Goal: Task Accomplishment & Management: Use online tool/utility

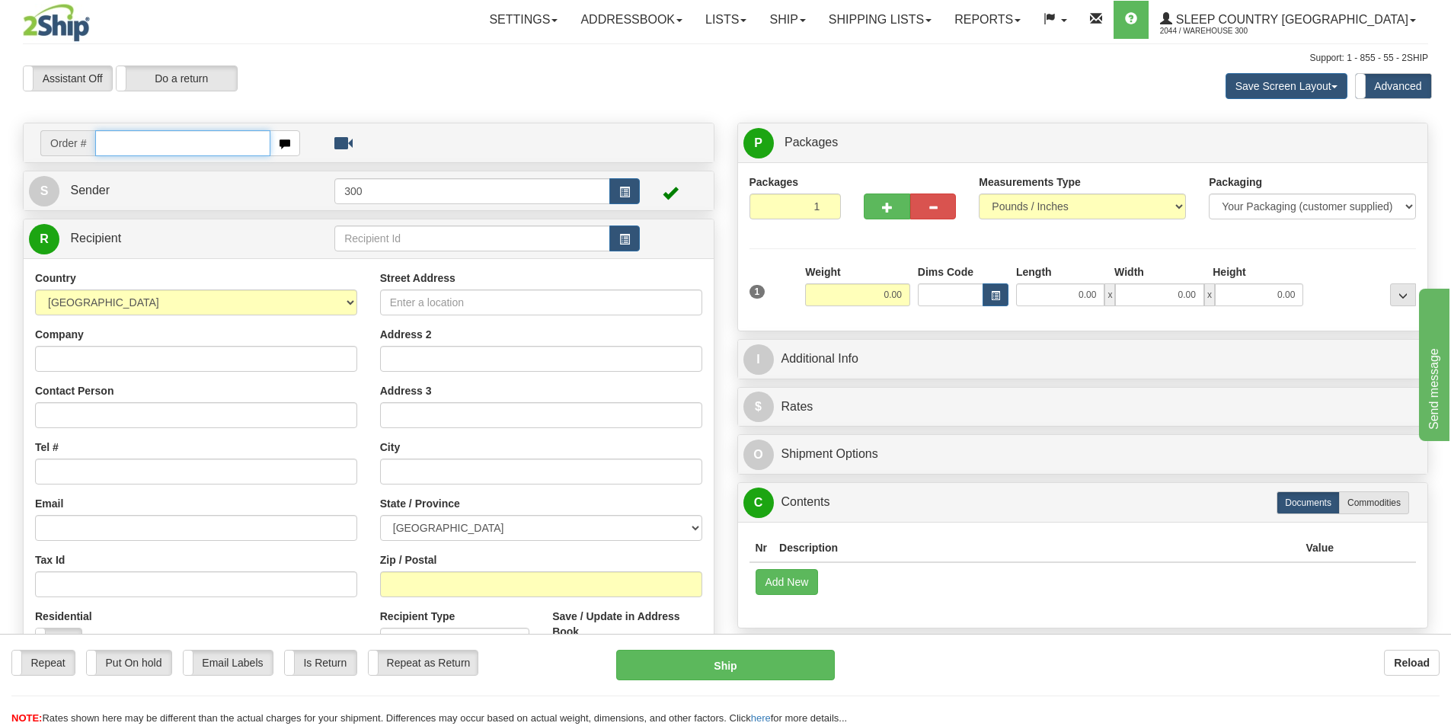
click at [150, 155] on input "text" at bounding box center [182, 143] width 175 height 26
type input "9002I147123"
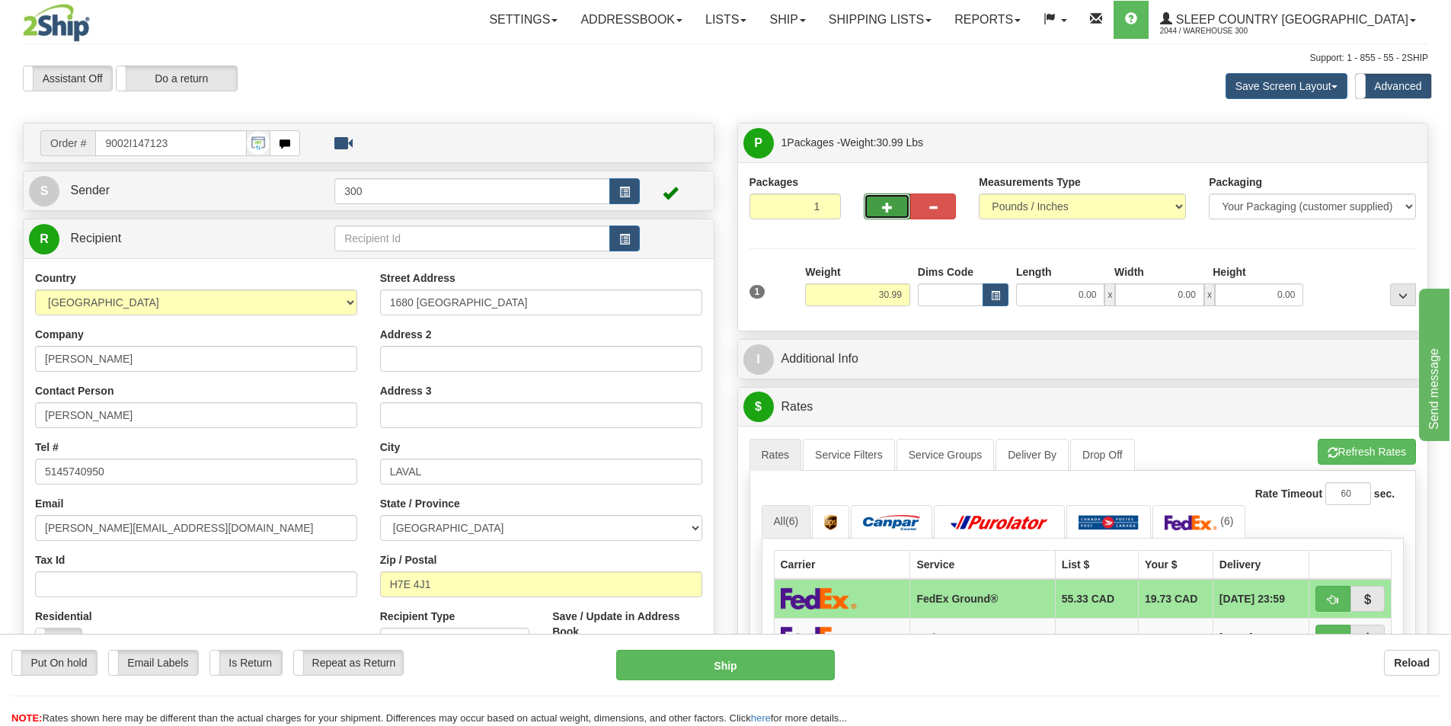
click at [884, 209] on span "button" at bounding box center [887, 208] width 11 height 10
type input "2"
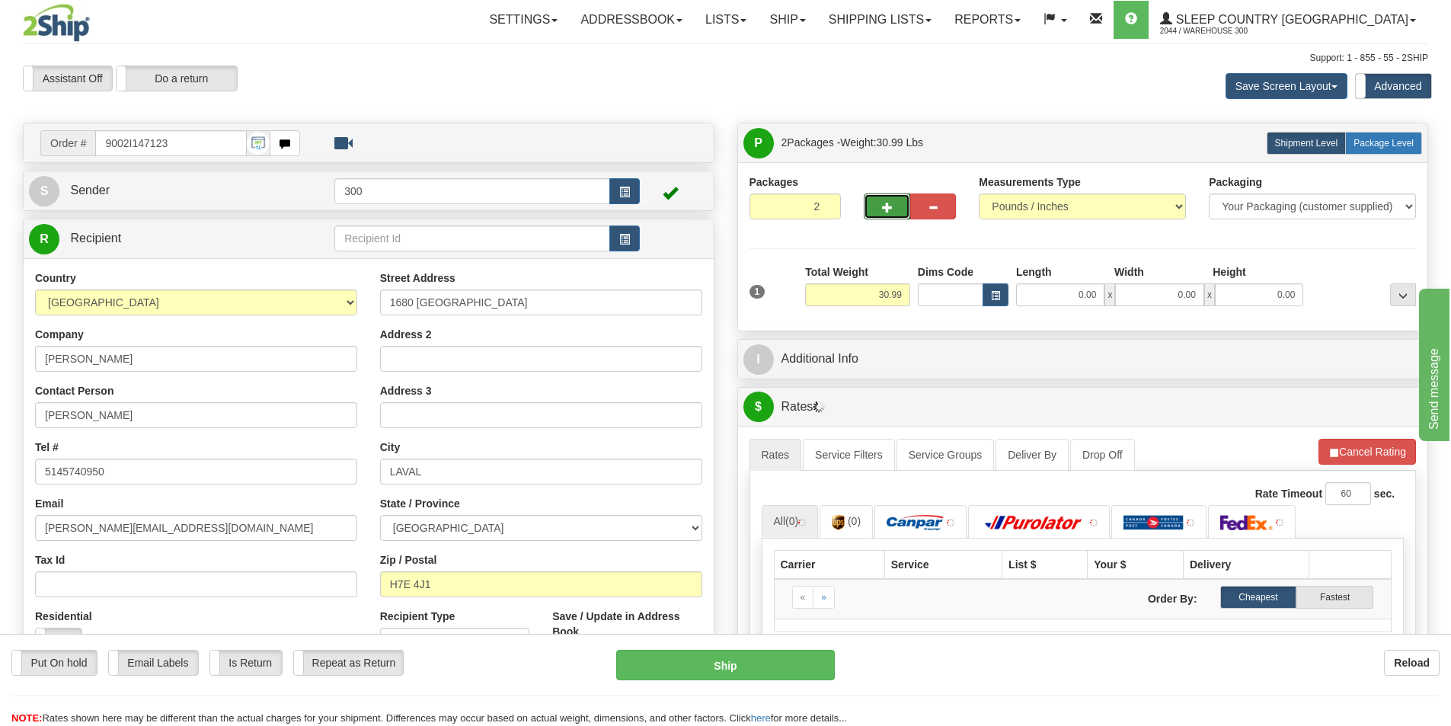
click at [1370, 136] on label "Package Level Pack.." at bounding box center [1383, 143] width 77 height 23
radio input "true"
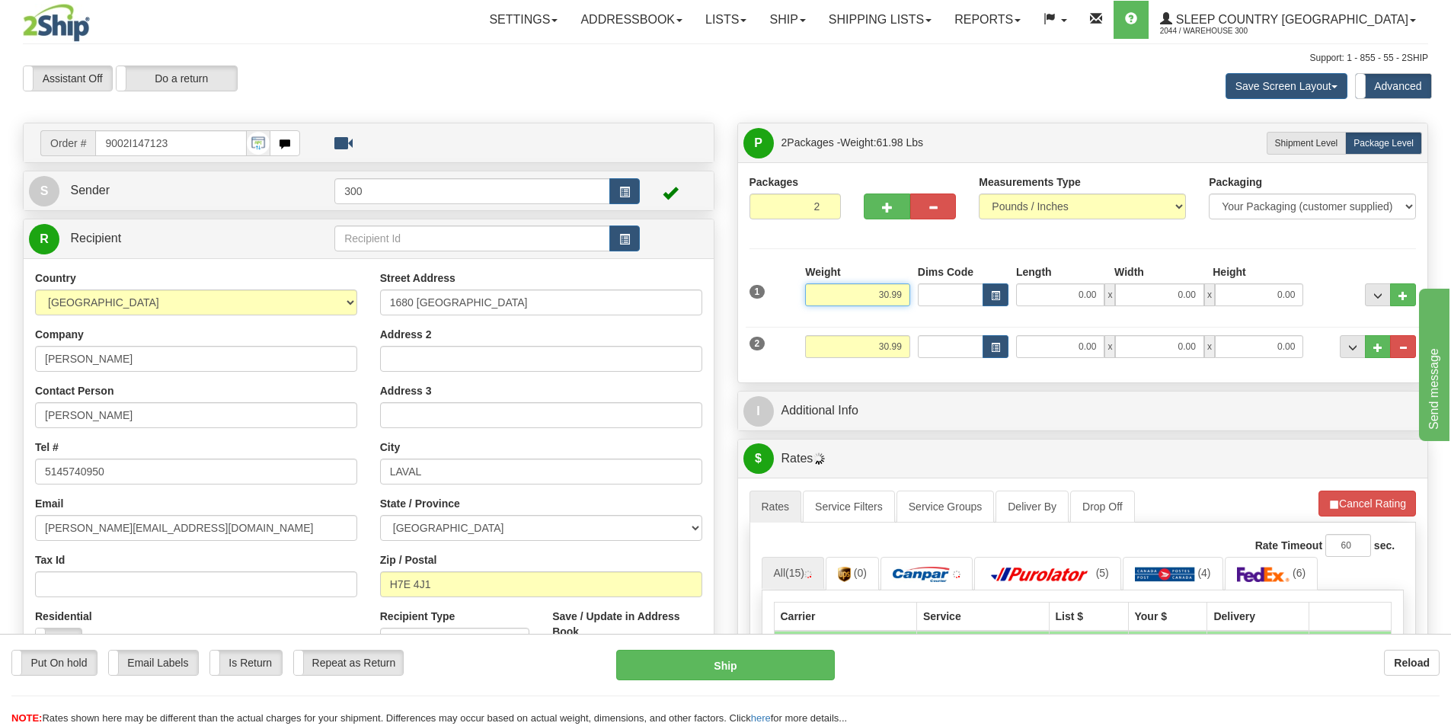
drag, startPoint x: 919, startPoint y: 295, endPoint x: 936, endPoint y: 295, distance: 17.5
click at [936, 295] on div "1 Weight 30.99 Dims Code x x" at bounding box center [1083, 291] width 675 height 54
type input "28.00"
type input "3.00"
click at [995, 83] on div "Save Screen Layout Save Layout Reset to Default Standard Advanced" at bounding box center [1142, 86] width 595 height 41
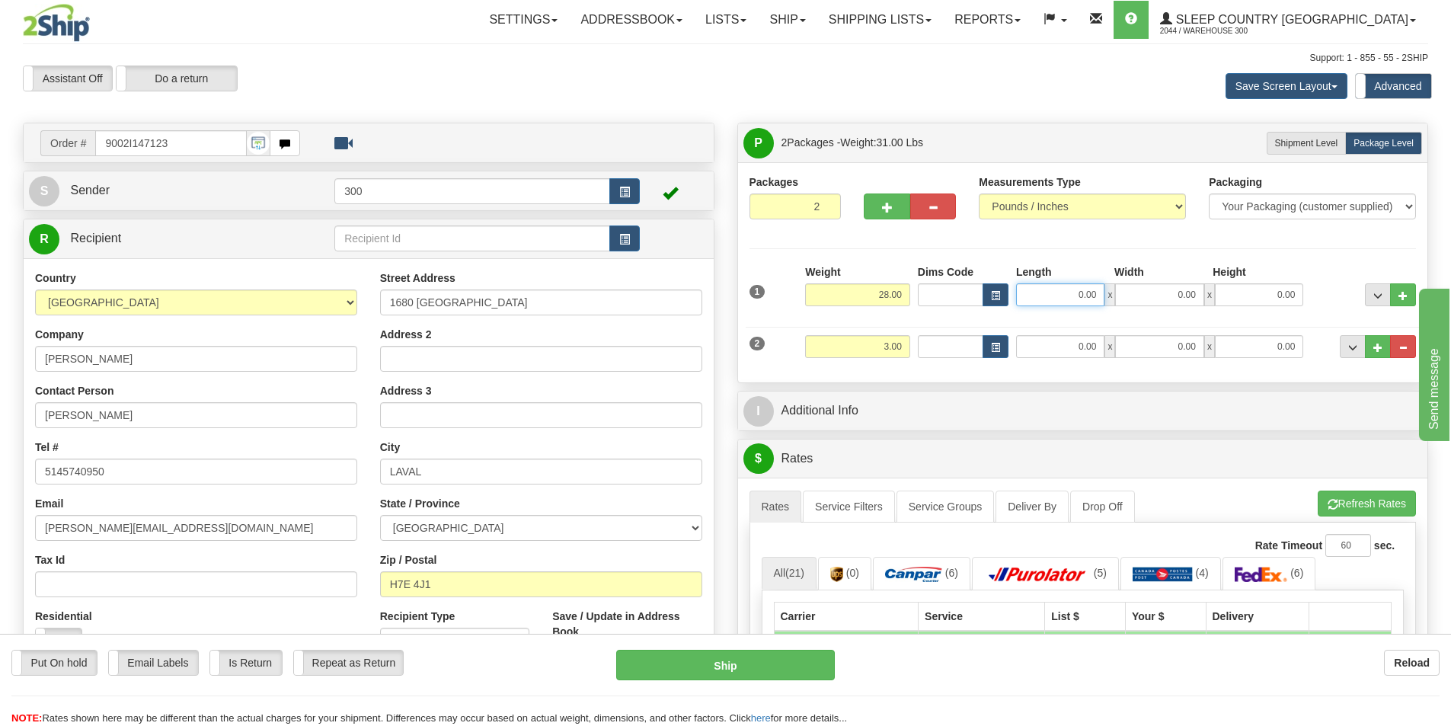
click at [1041, 302] on input "0.00" at bounding box center [1060, 294] width 88 height 23
type input "14.00"
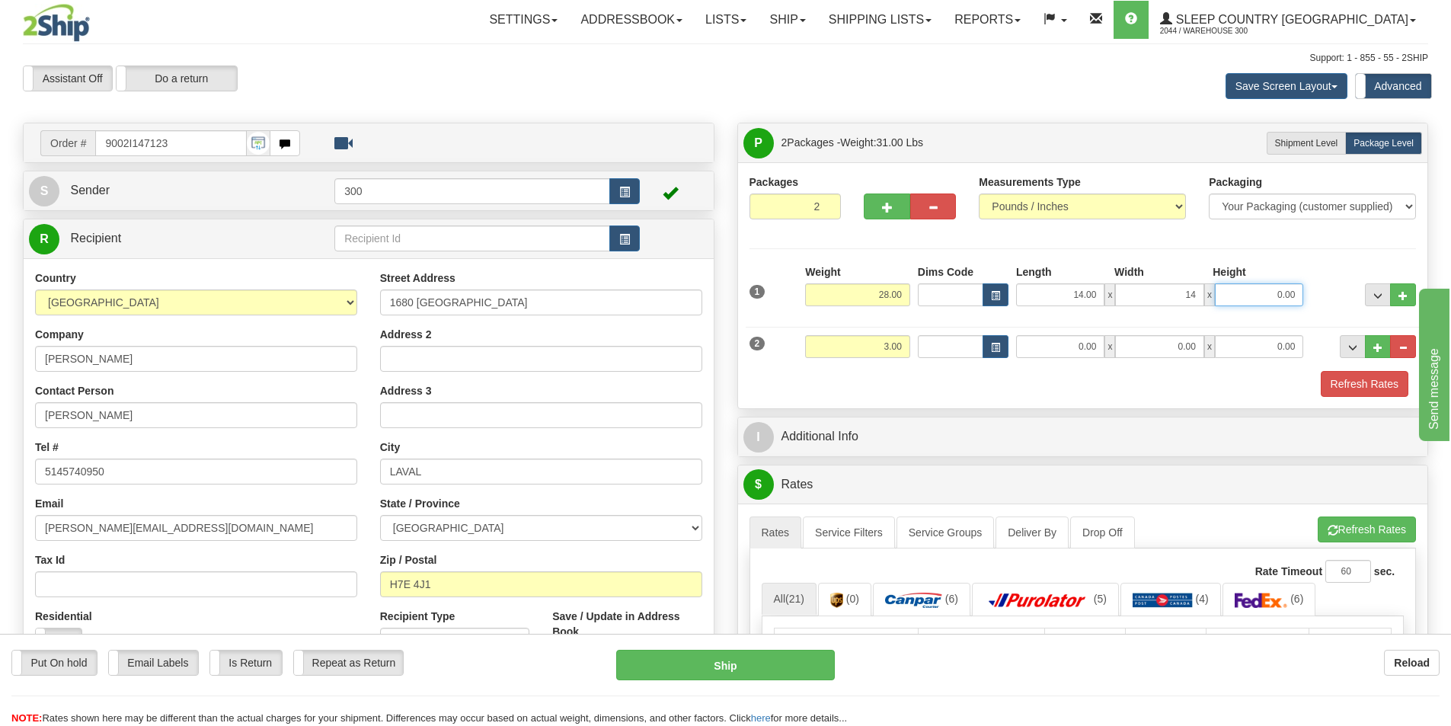
type input "14.00"
type input "40.00"
click at [1072, 349] on input "0.00" at bounding box center [1060, 346] width 88 height 23
type input "7.00"
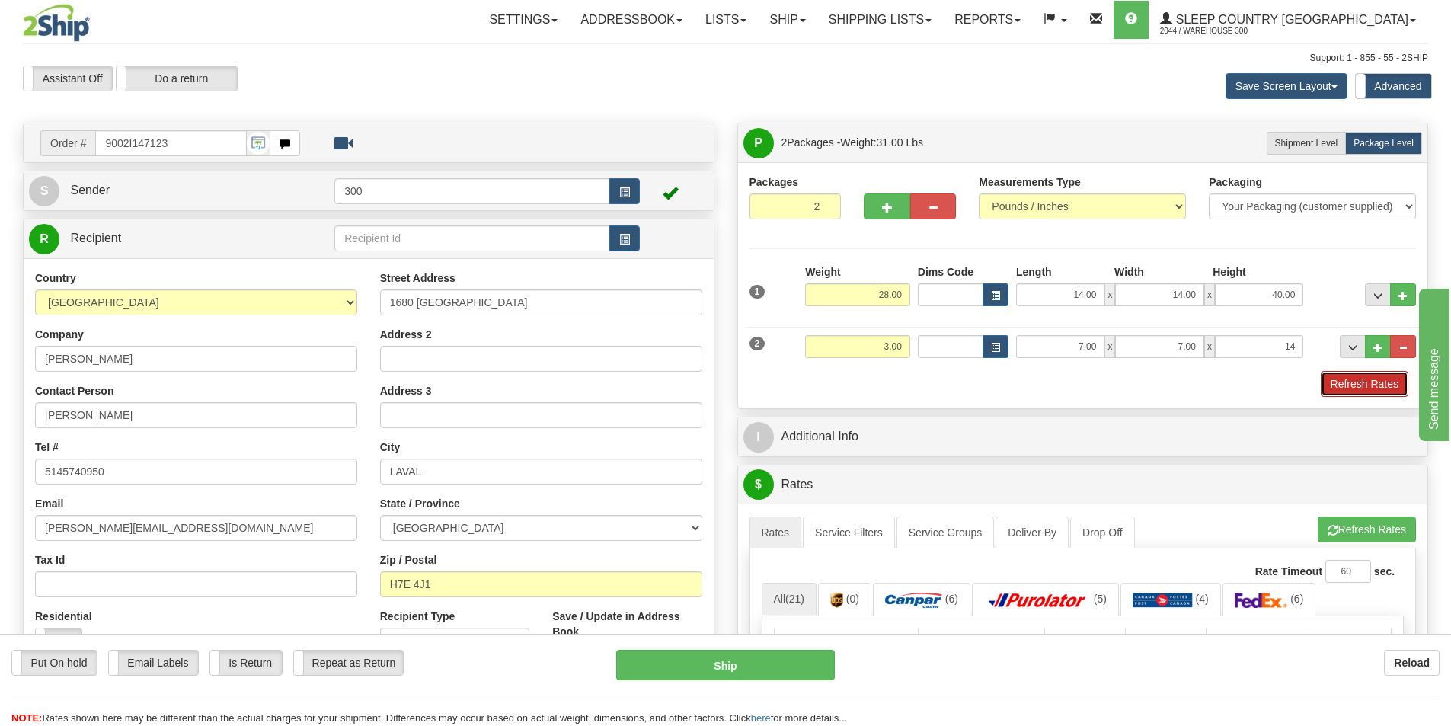
type input "14.00"
click at [1321, 388] on button "Refresh Rates" at bounding box center [1365, 384] width 88 height 26
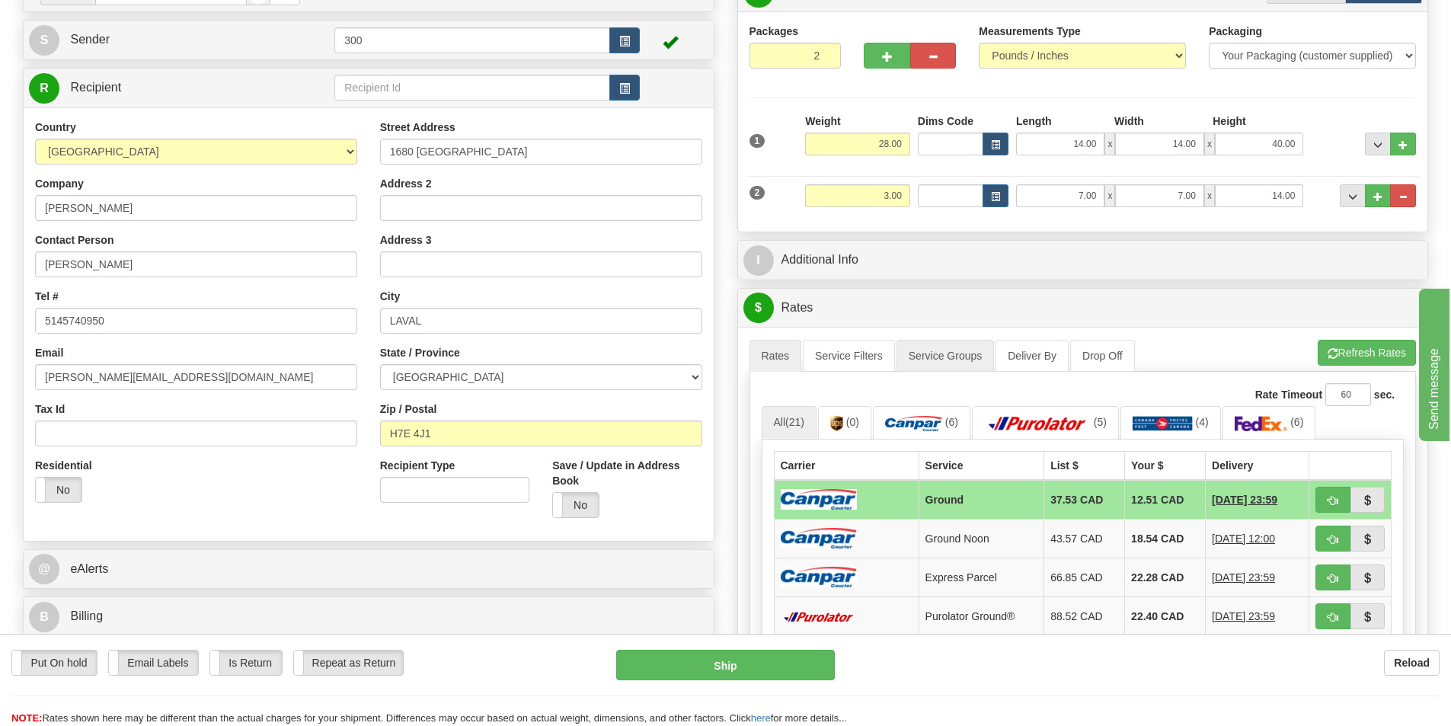
scroll to position [152, 0]
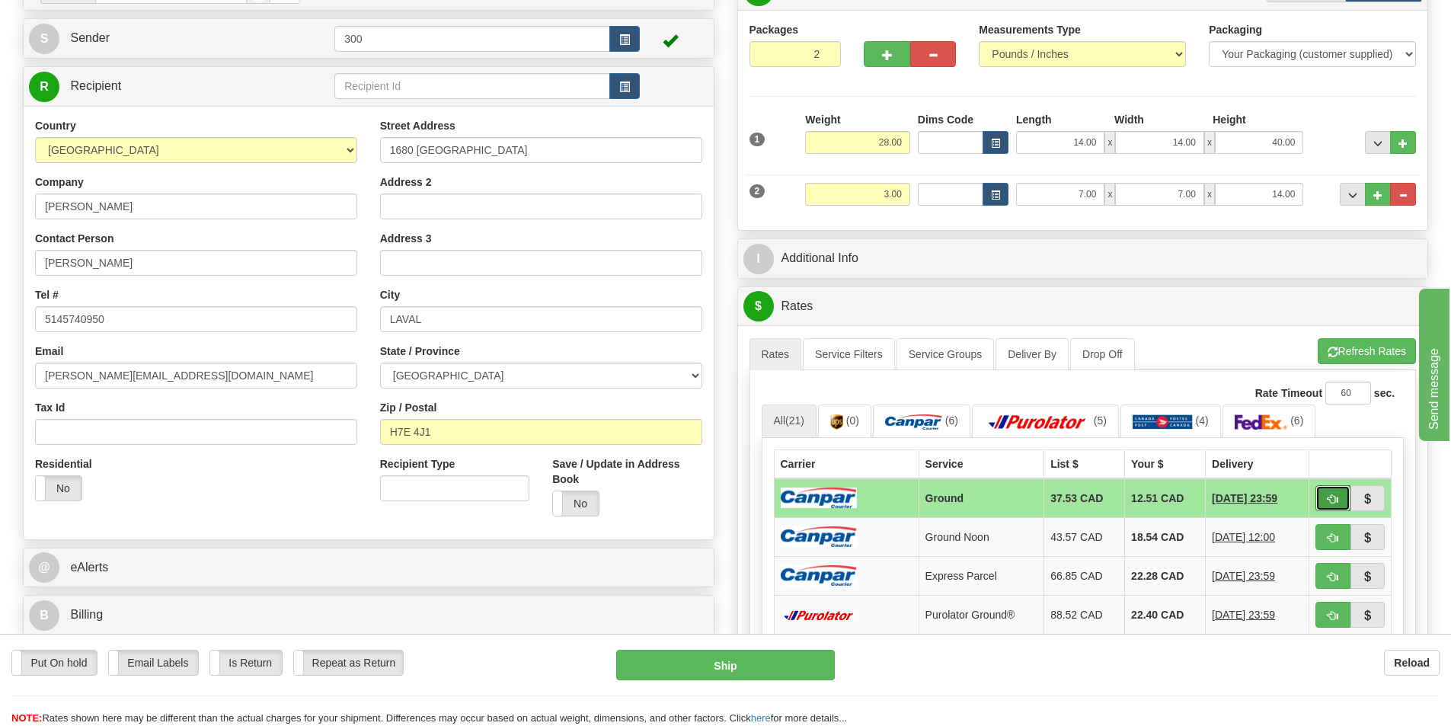
click at [1331, 497] on span "button" at bounding box center [1333, 499] width 11 height 10
type input "1"
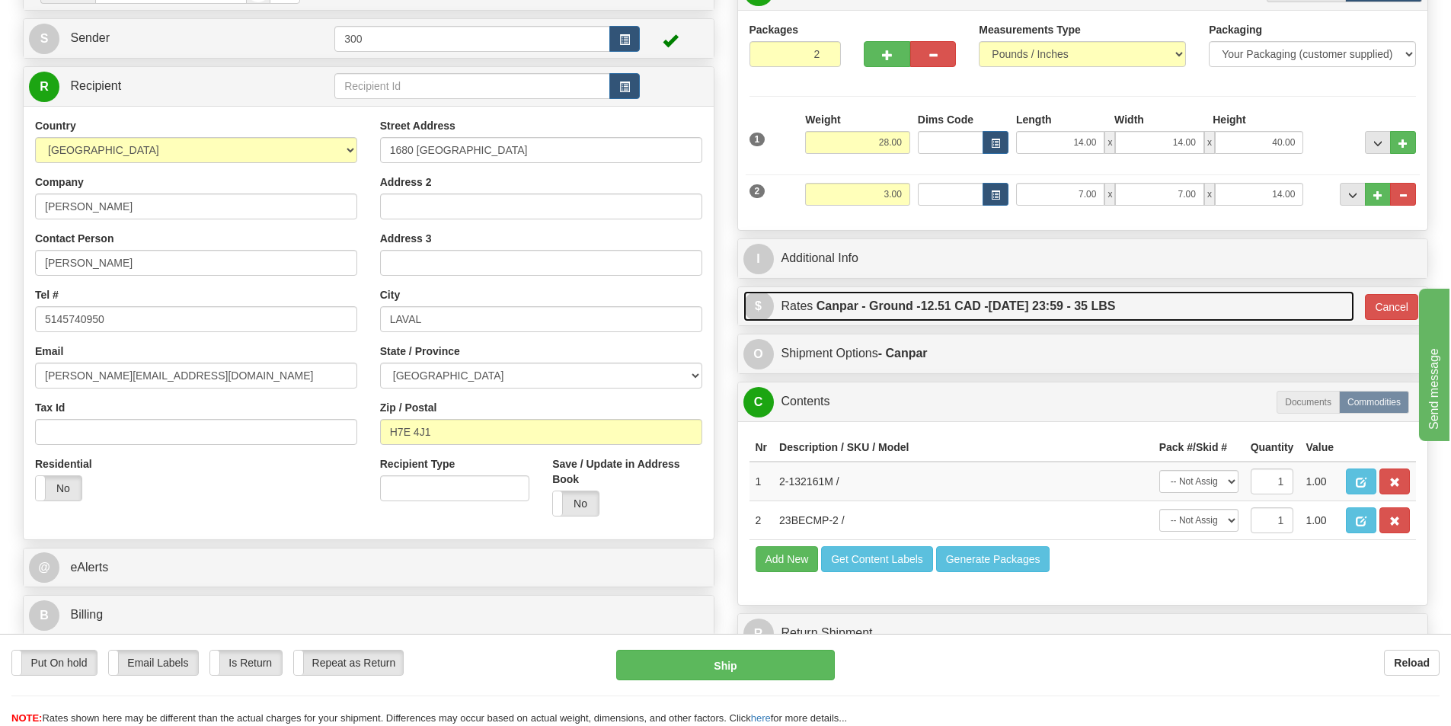
click at [941, 311] on span "12.51 CAD -" at bounding box center [955, 305] width 68 height 13
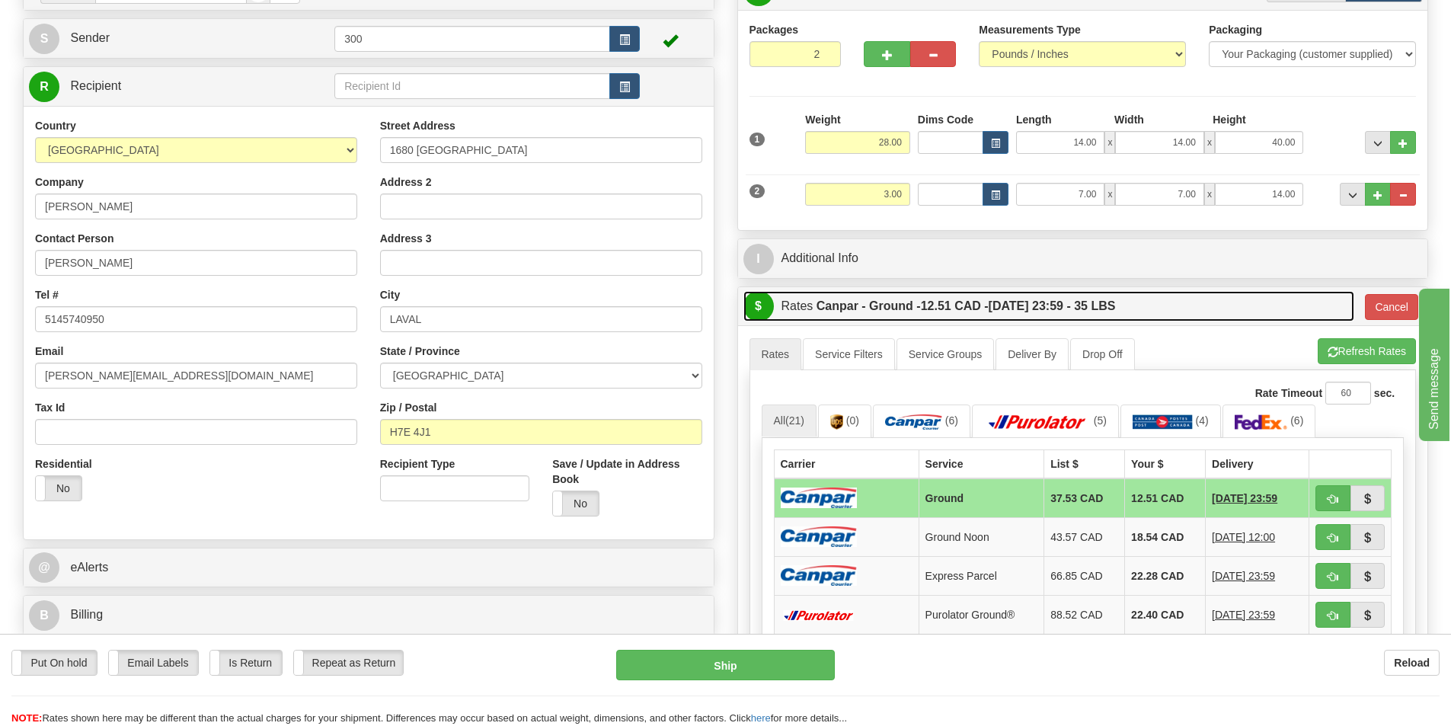
click at [941, 311] on span "12.51 CAD -" at bounding box center [955, 305] width 68 height 13
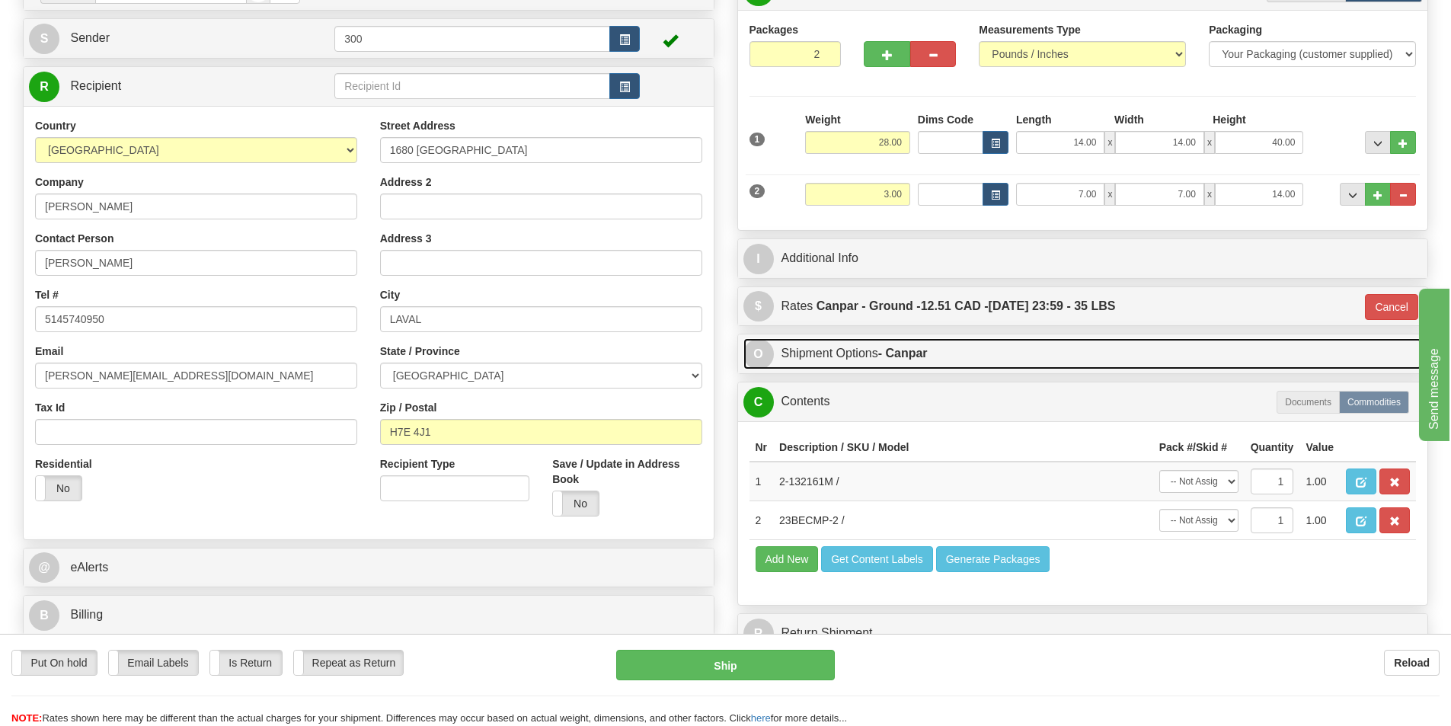
click at [925, 353] on strong "- Canpar" at bounding box center [903, 353] width 50 height 13
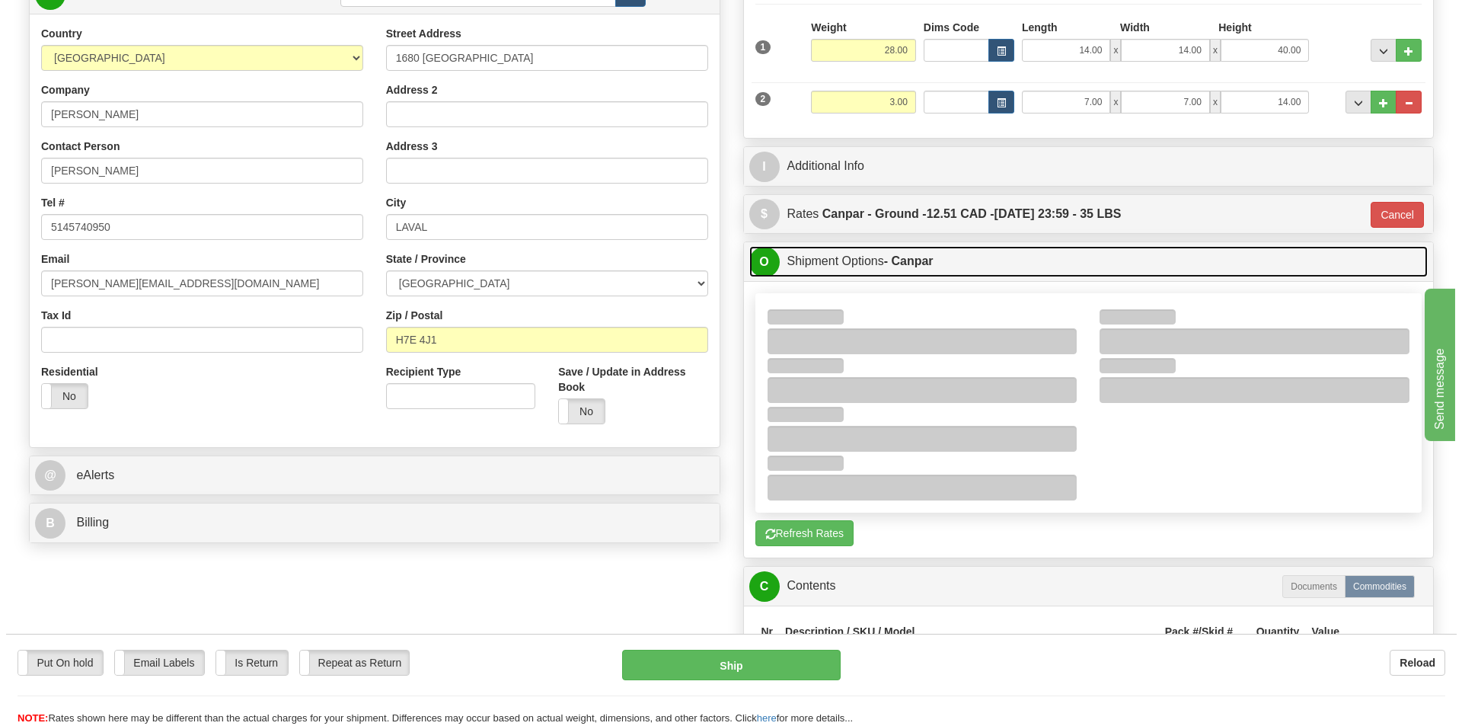
scroll to position [381, 0]
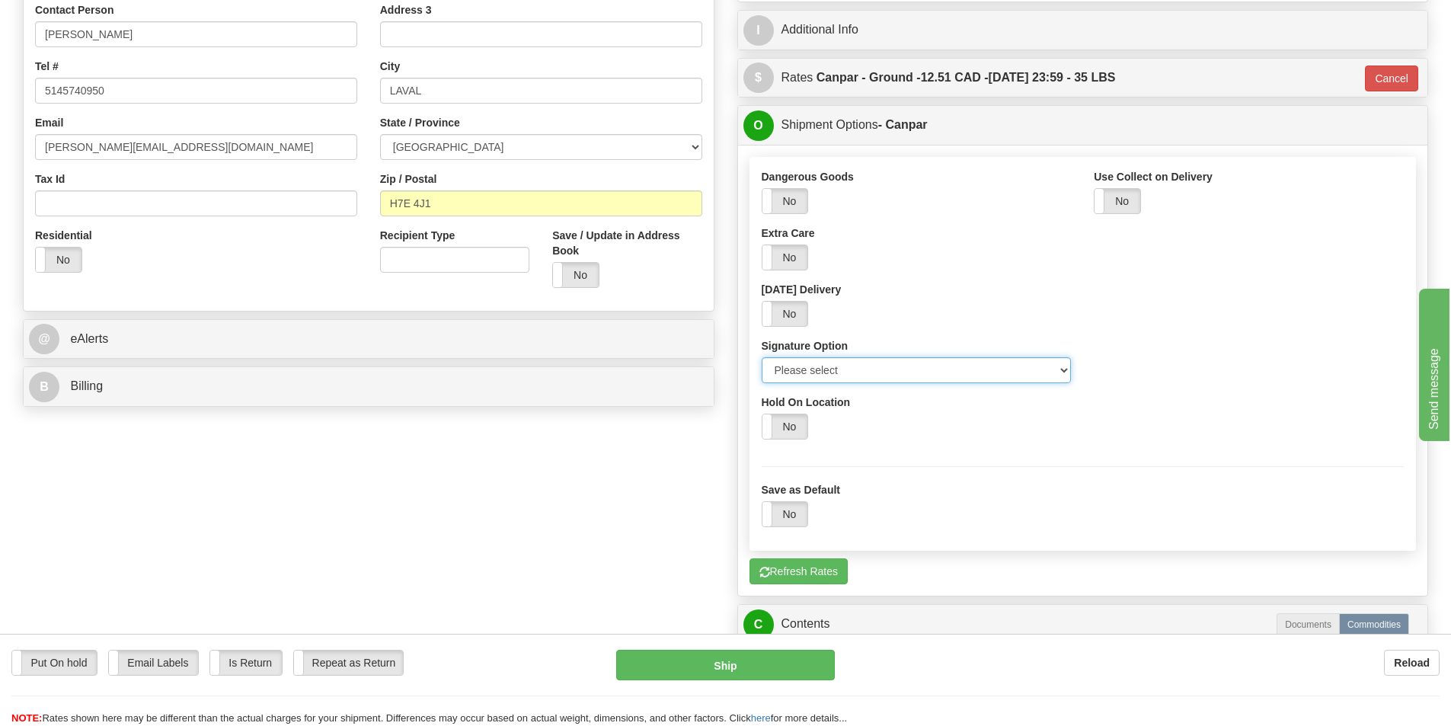
click at [897, 368] on select "Please select No Signature Required Signature Required Adult Signature" at bounding box center [917, 370] width 310 height 26
select select "2"
click at [762, 357] on select "Please select No Signature Required Signature Required Adult Signature" at bounding box center [917, 370] width 310 height 26
click at [756, 686] on div "Put On hold Put On hold Email Labels Email Labels Edit Is Return Is Return Repe…" at bounding box center [725, 688] width 1451 height 76
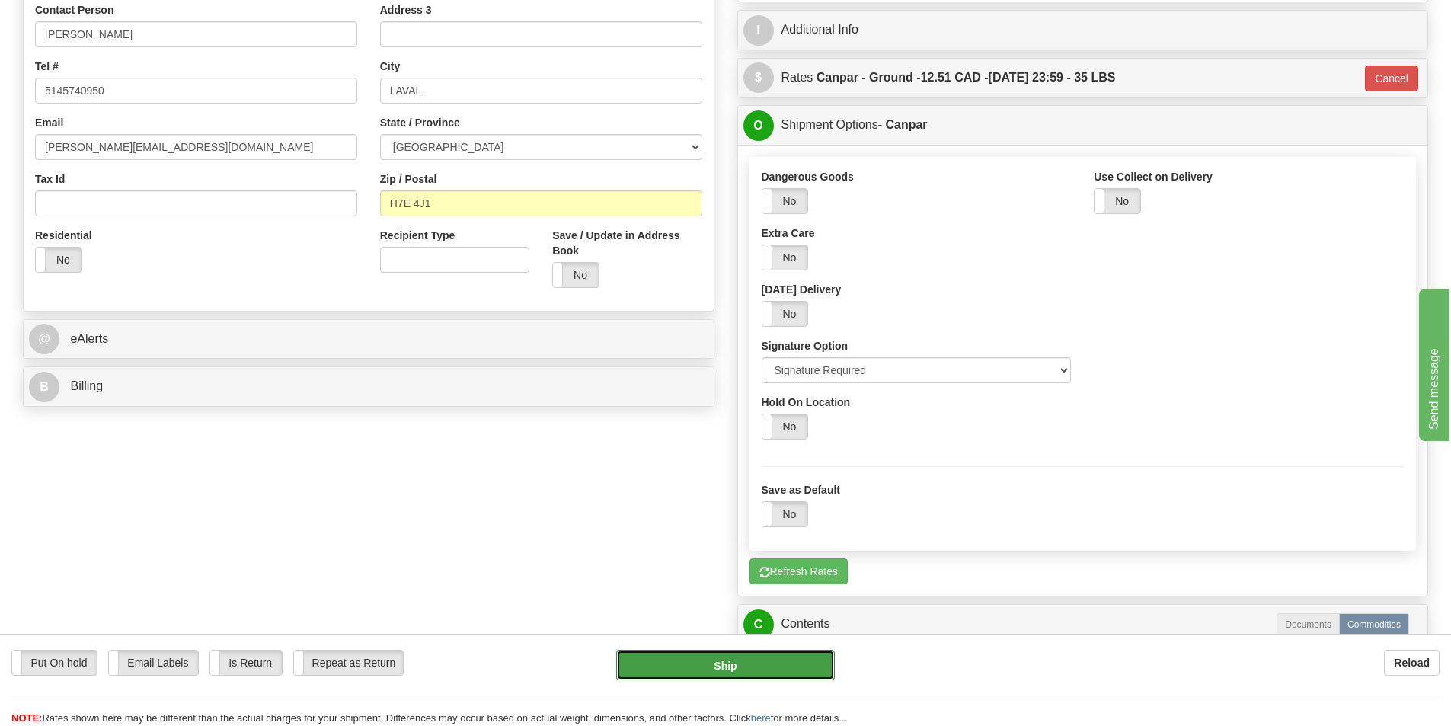
click at [753, 673] on button "Ship" at bounding box center [725, 665] width 219 height 30
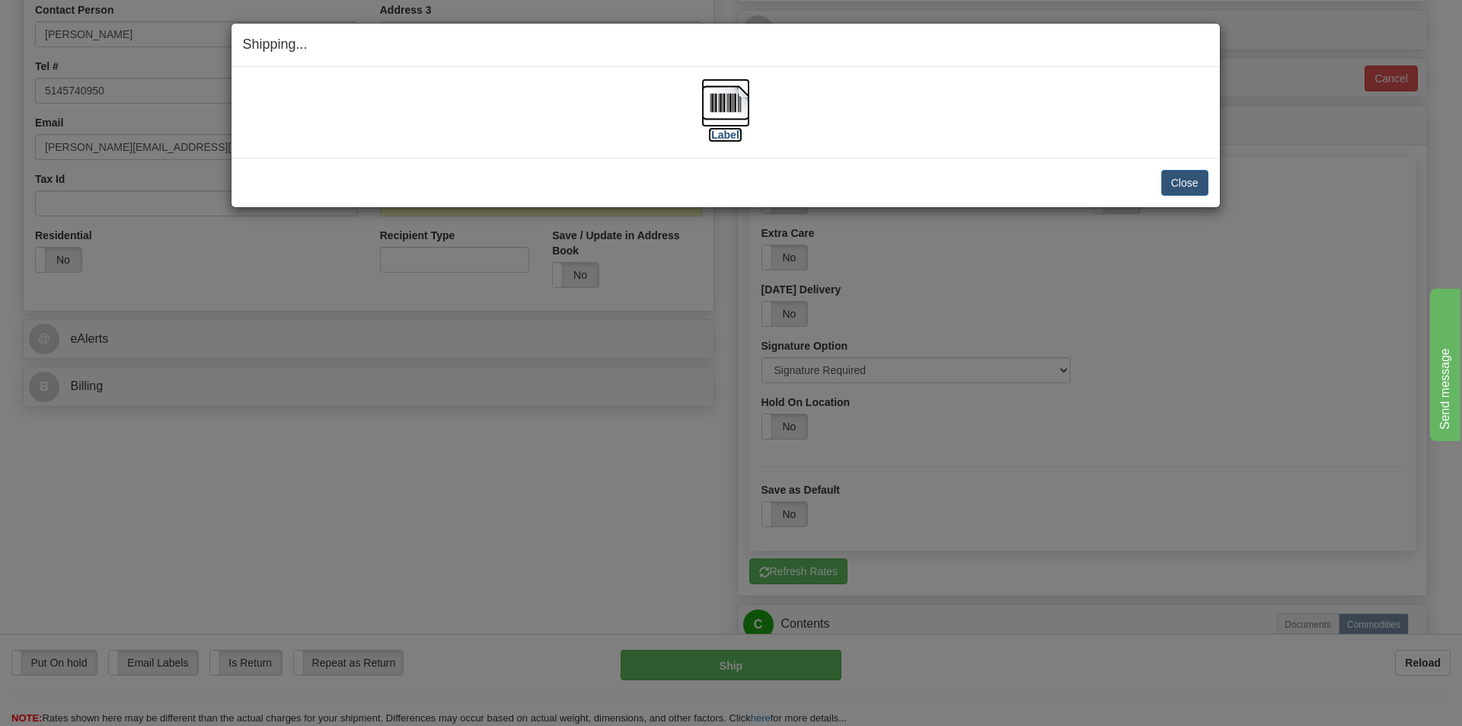
click at [746, 107] on img at bounding box center [726, 102] width 49 height 49
click at [1201, 177] on button "Close" at bounding box center [1185, 183] width 47 height 26
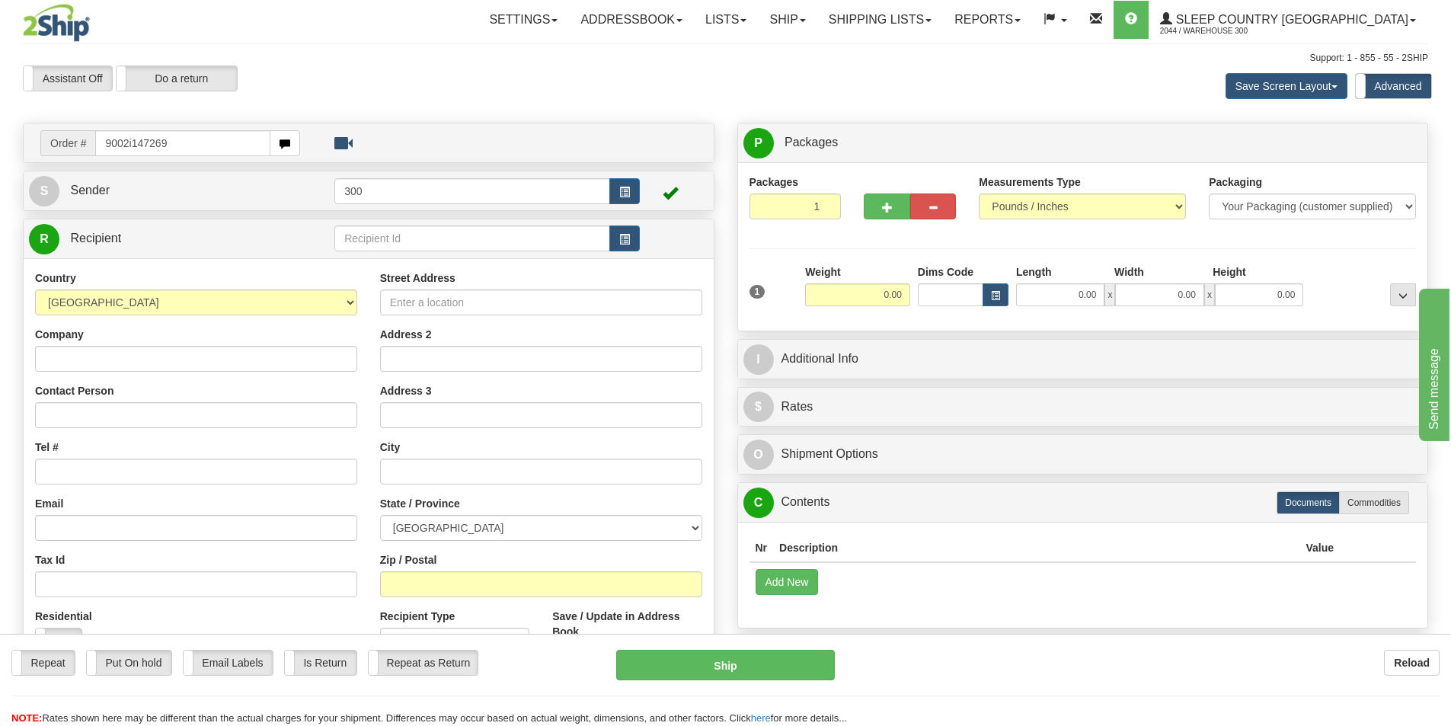
type input "9002i147269"
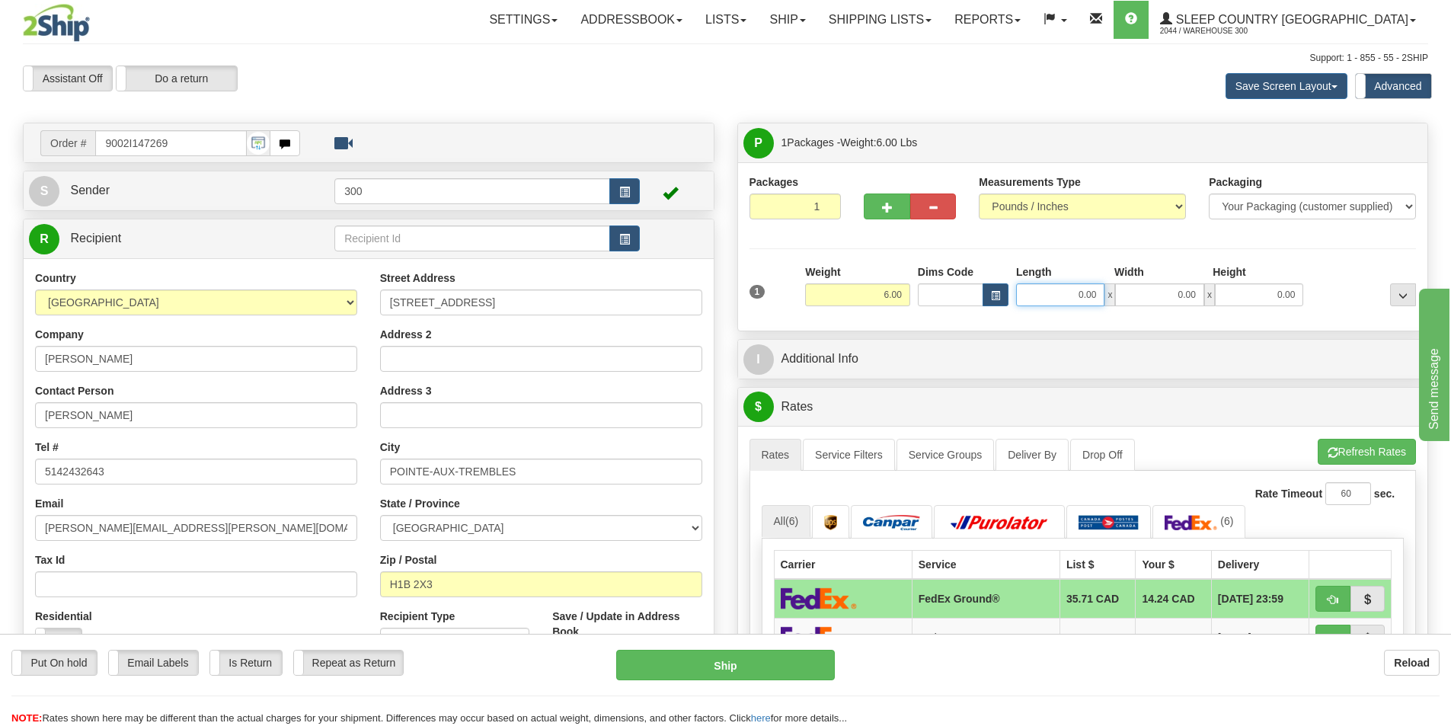
click at [1073, 299] on input "0.00" at bounding box center [1060, 294] width 88 height 23
type input "6.00"
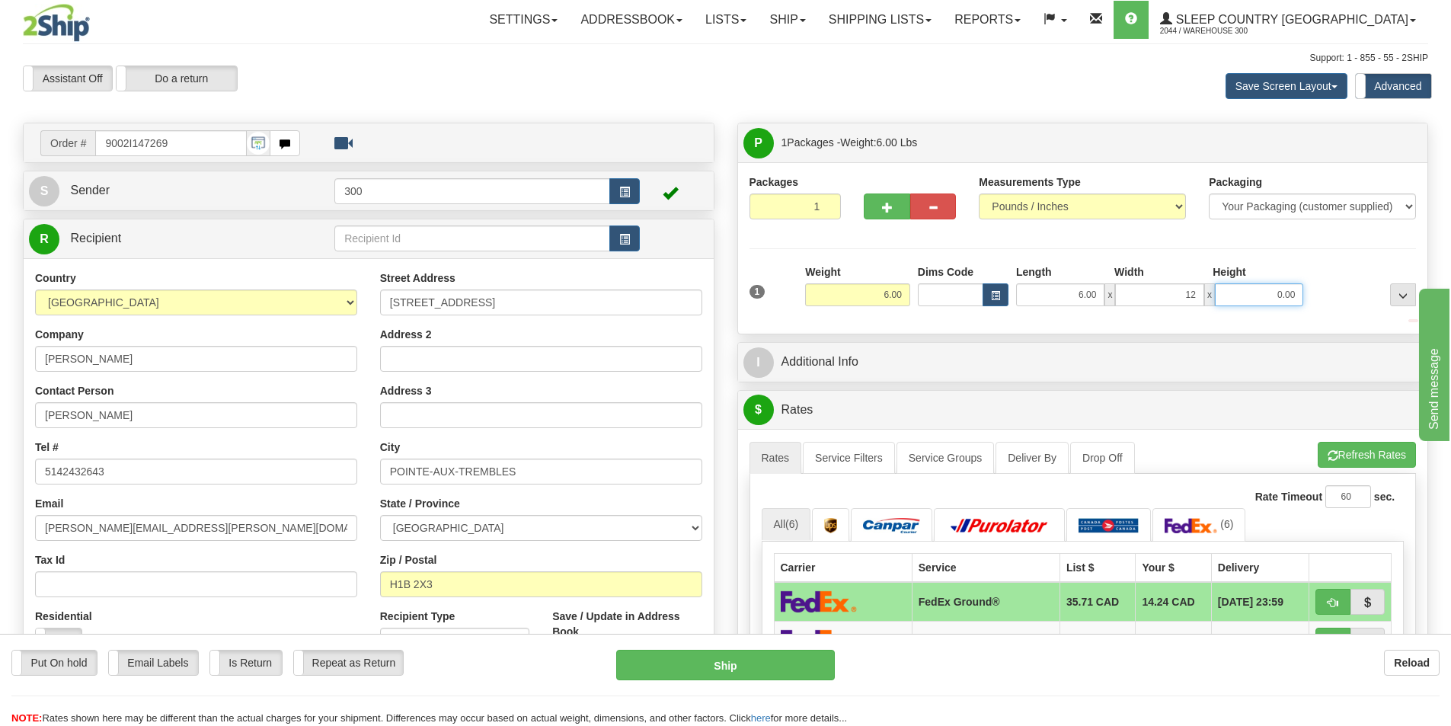
type input "12.00"
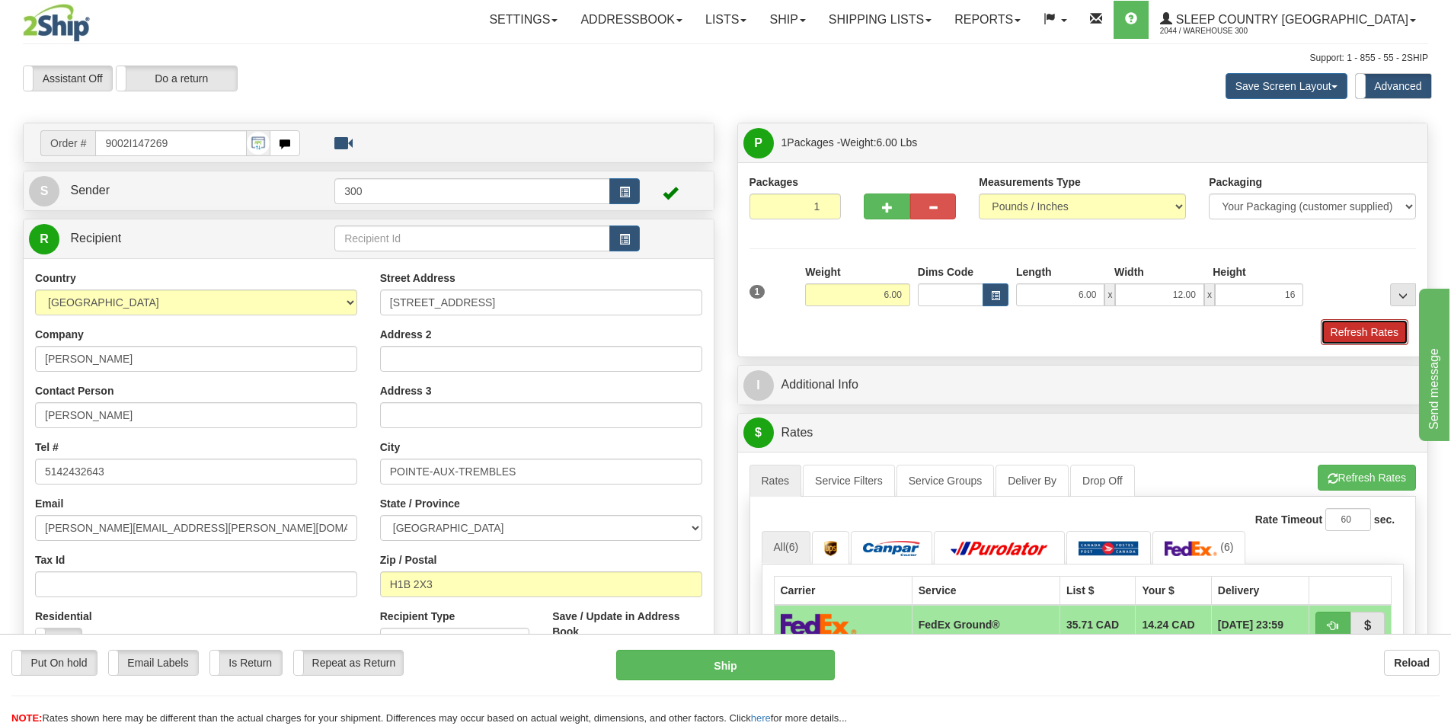
type input "16.00"
click at [1364, 322] on button "Refresh Rates" at bounding box center [1365, 332] width 88 height 26
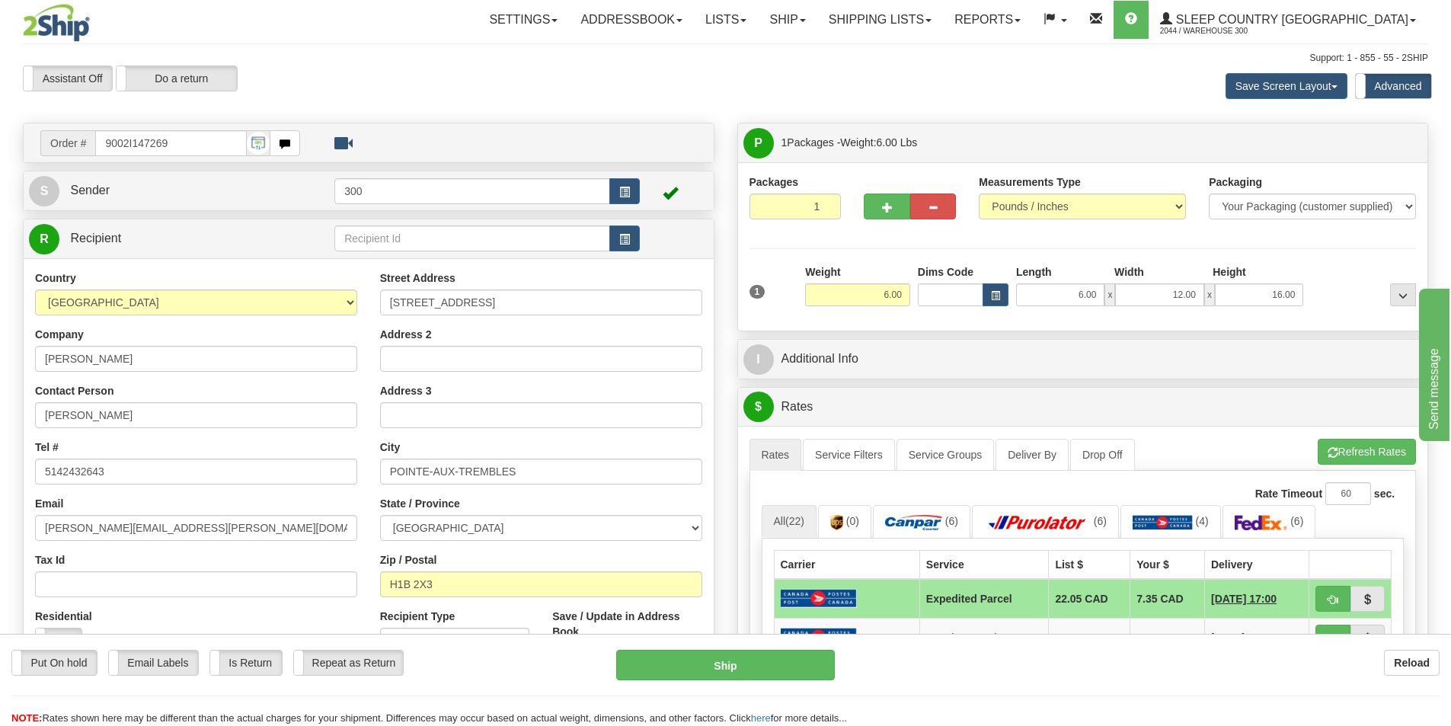
drag, startPoint x: 1371, startPoint y: 300, endPoint x: 1054, endPoint y: 108, distance: 370.5
click at [1054, 108] on div "Toggle navigation Settings Shipping Preferences Fields Preferences New" at bounding box center [725, 681] width 1451 height 1363
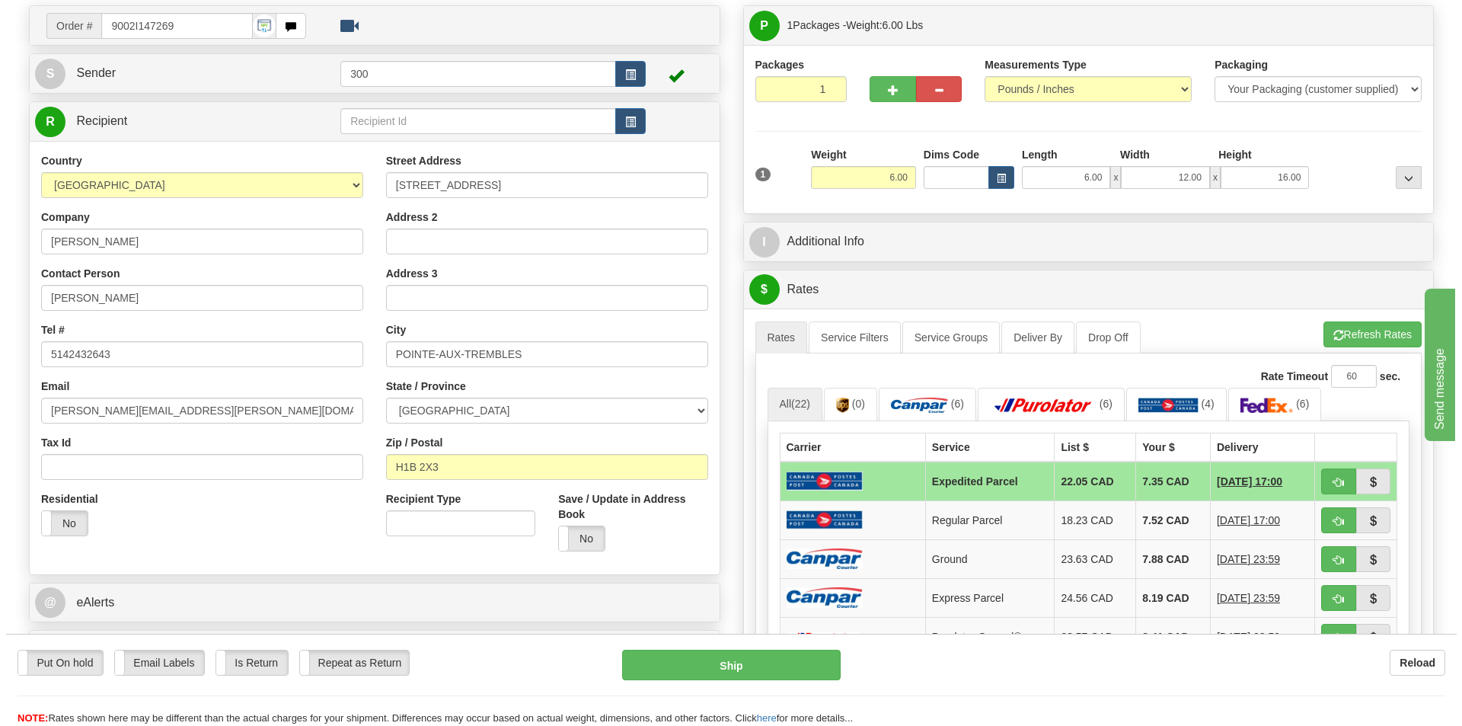
scroll to position [229, 0]
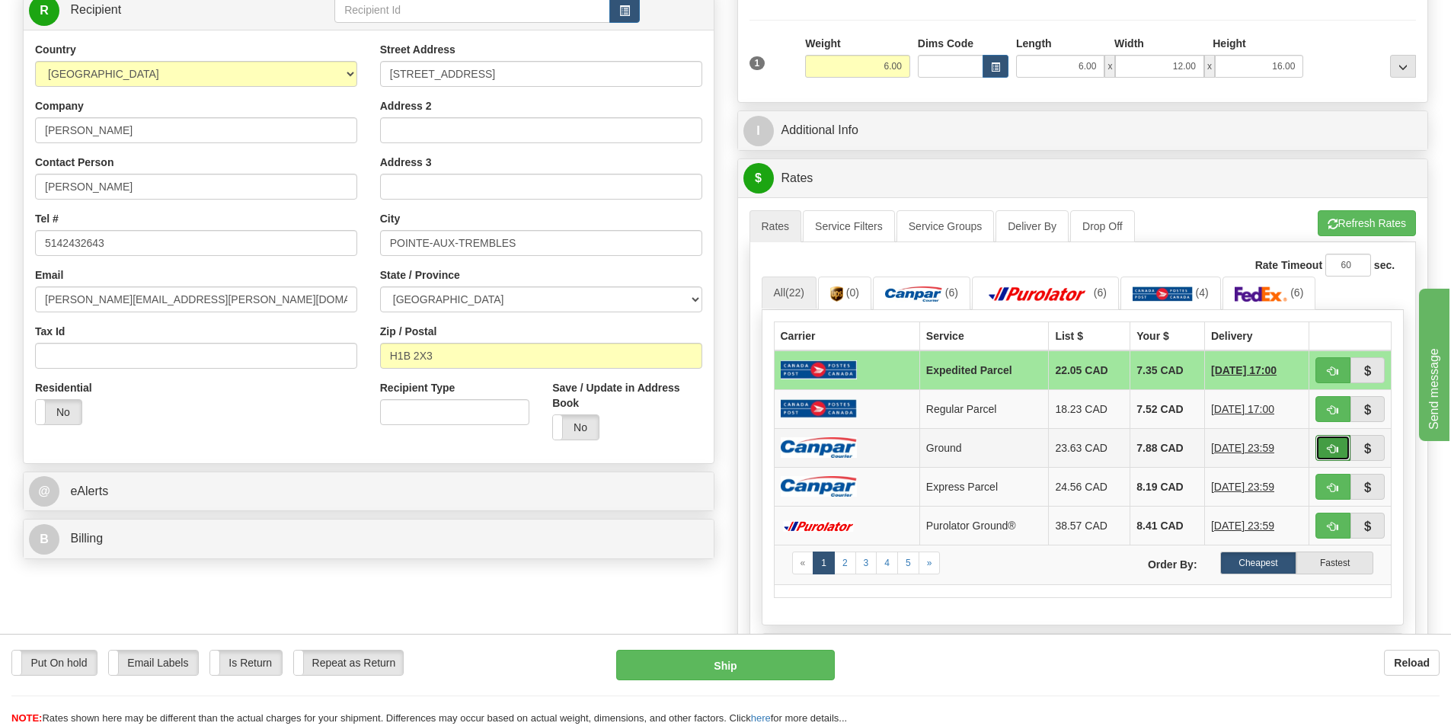
click at [1341, 448] on button "button" at bounding box center [1332, 448] width 35 height 26
type input "1"
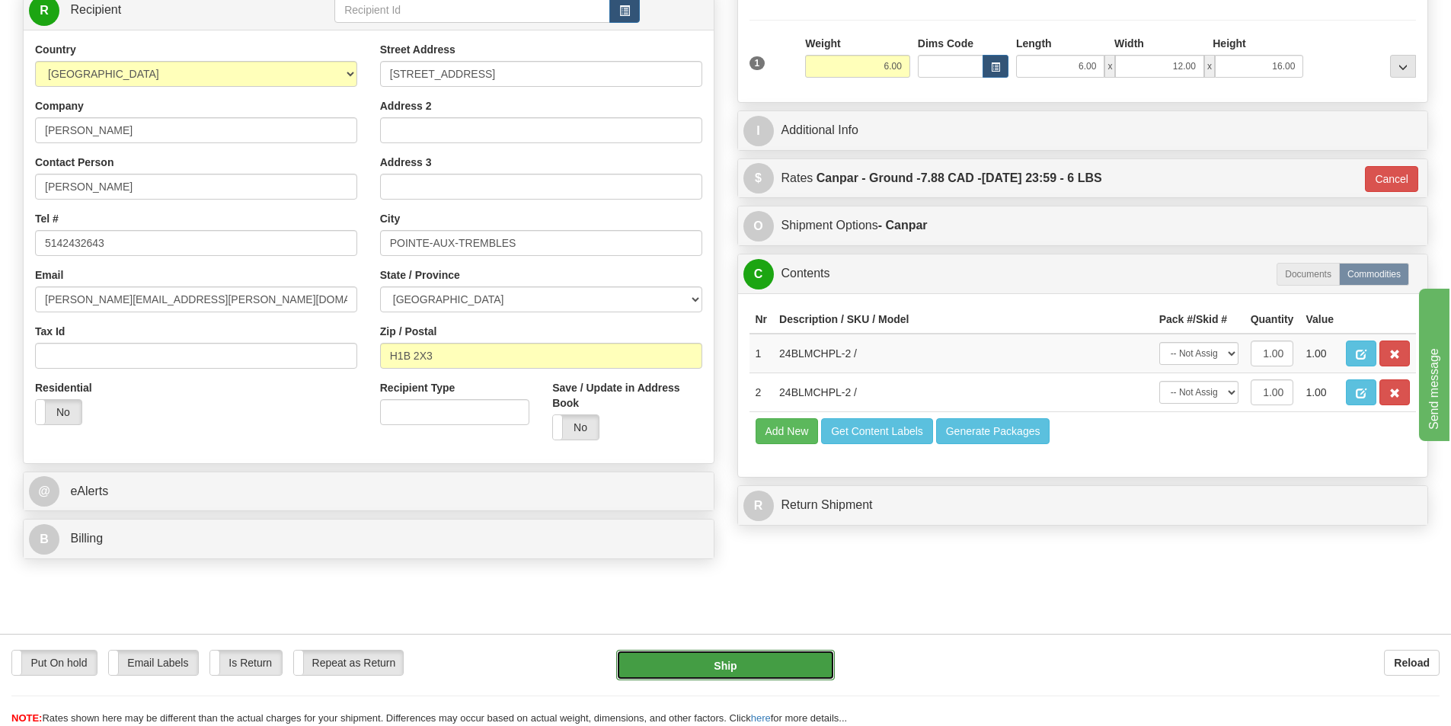
click at [761, 670] on button "Ship" at bounding box center [725, 665] width 219 height 30
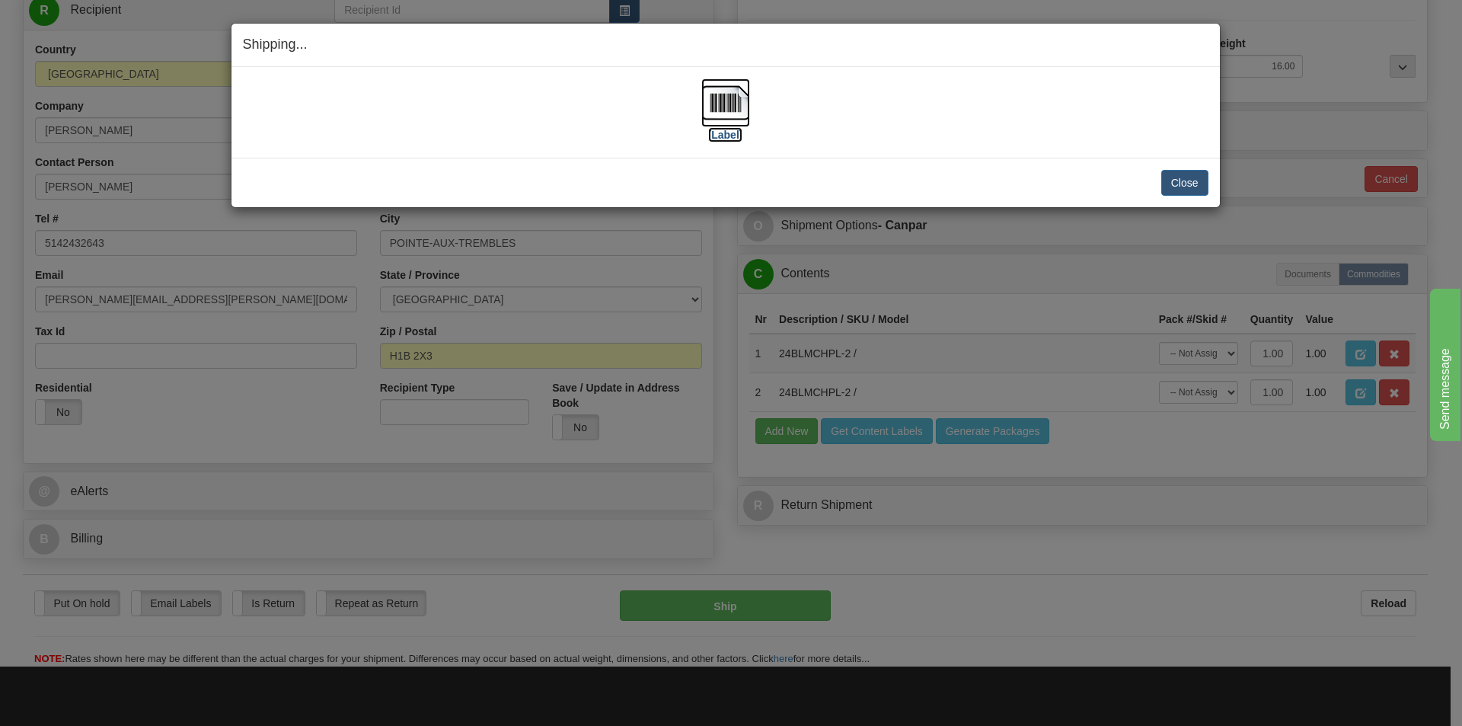
click at [702, 112] on img at bounding box center [726, 102] width 49 height 49
click at [1182, 182] on button "Close" at bounding box center [1185, 183] width 47 height 26
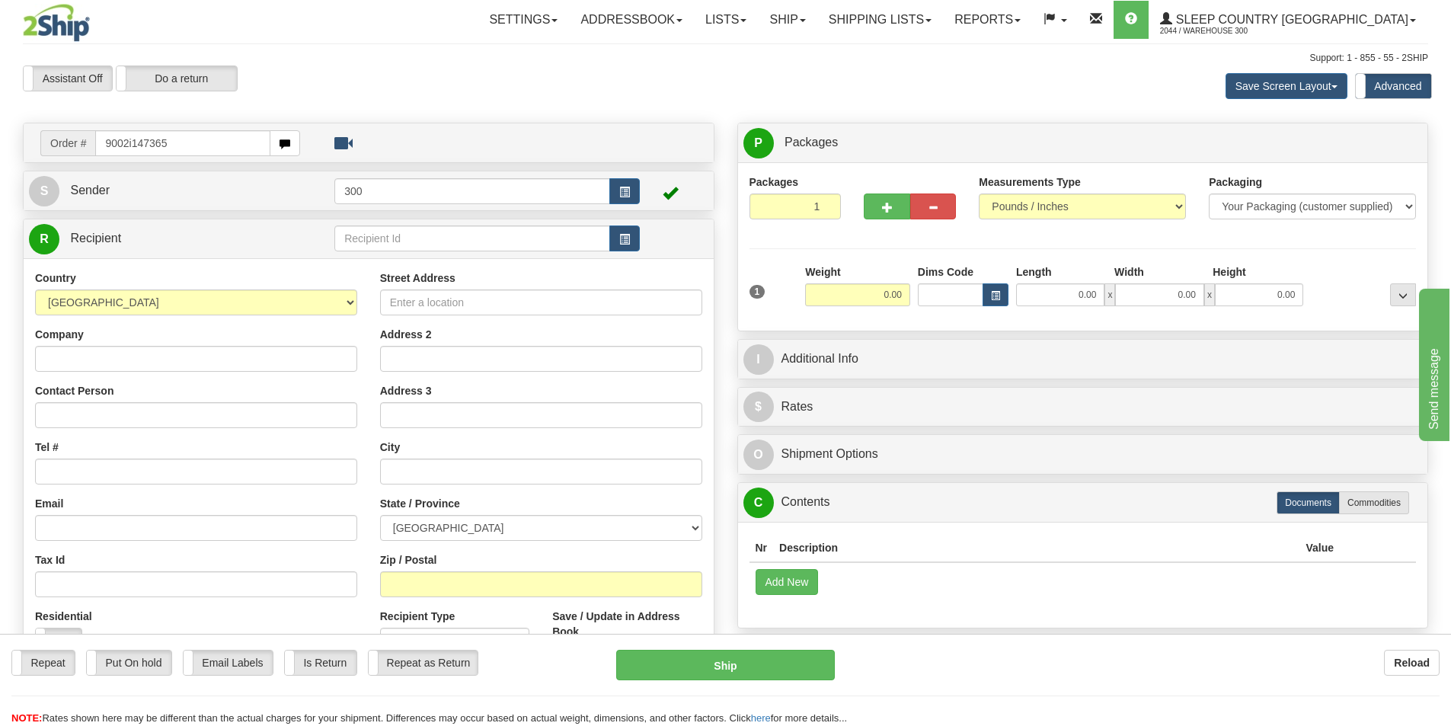
type input "9002i147365"
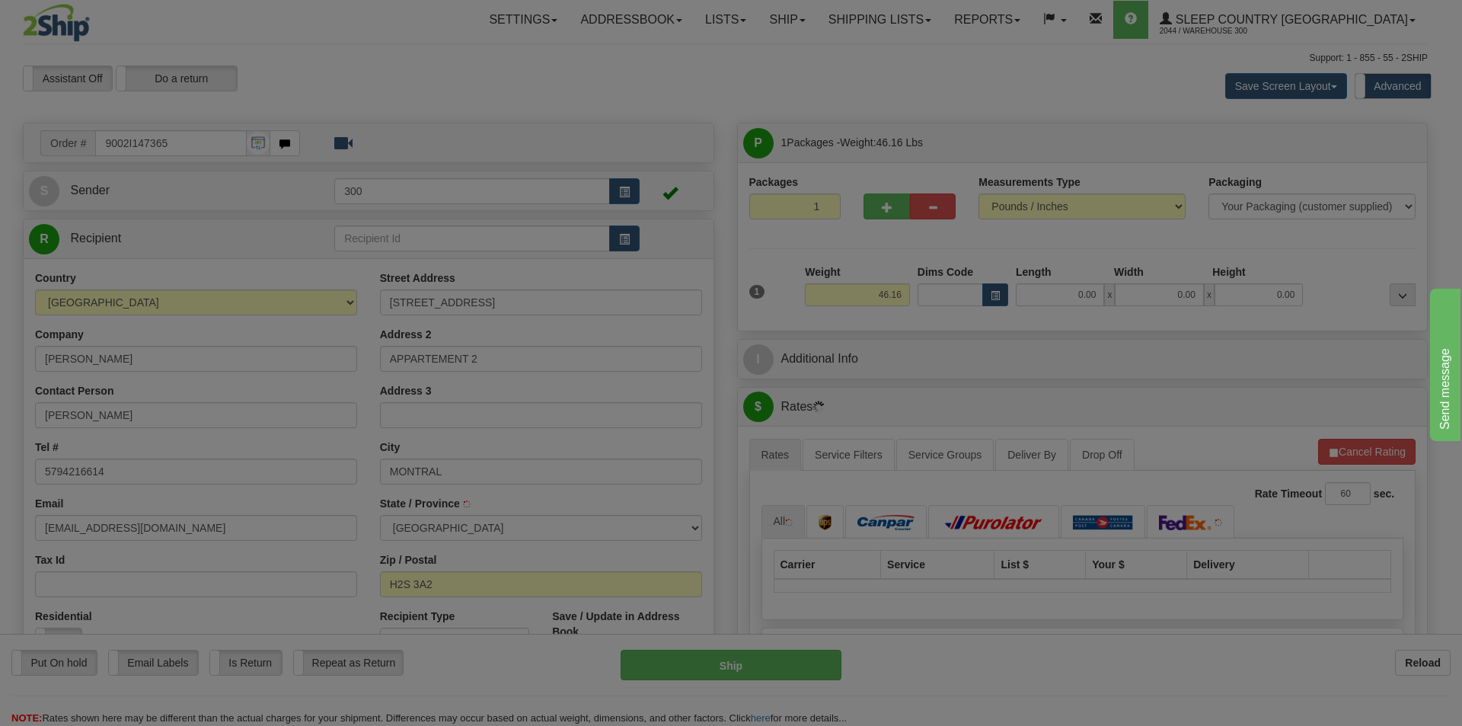
type input "[GEOGRAPHIC_DATA]"
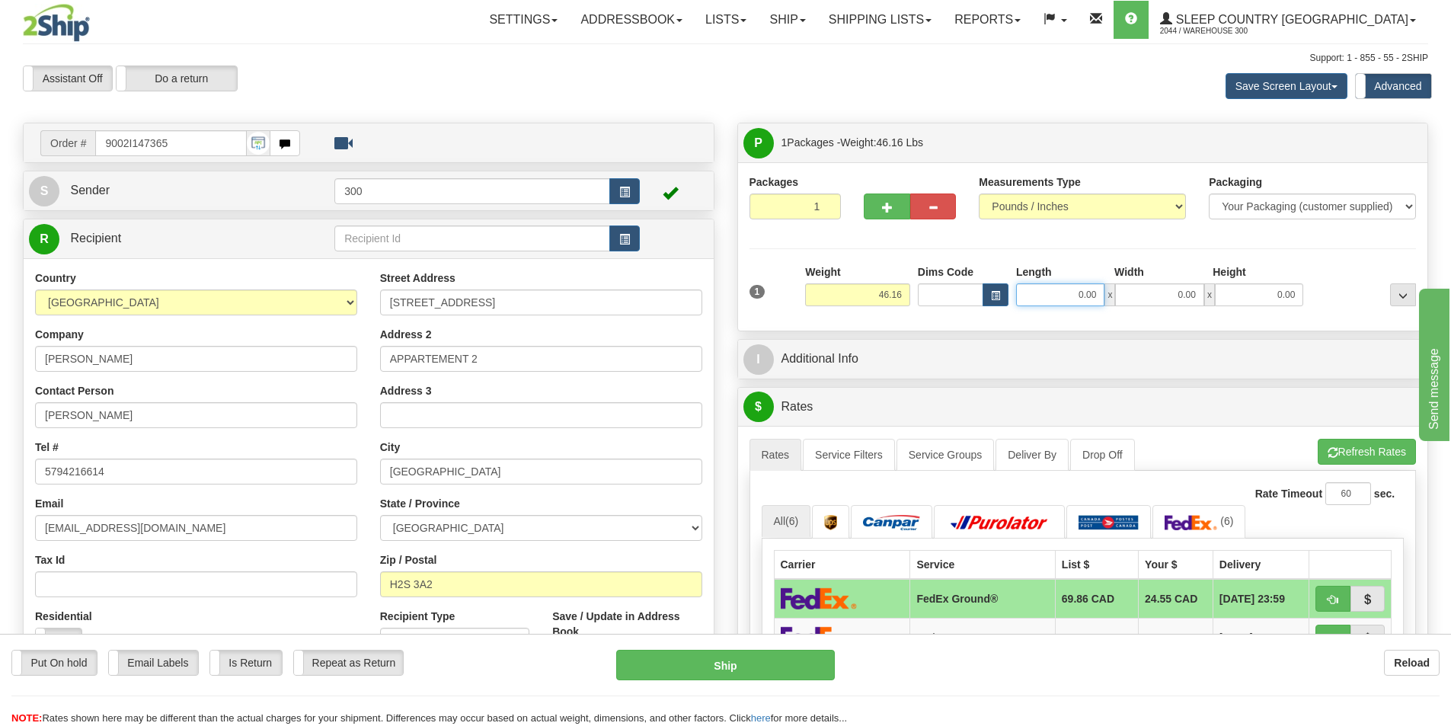
click at [1038, 296] on input "0.00" at bounding box center [1060, 294] width 88 height 23
type input "17.00"
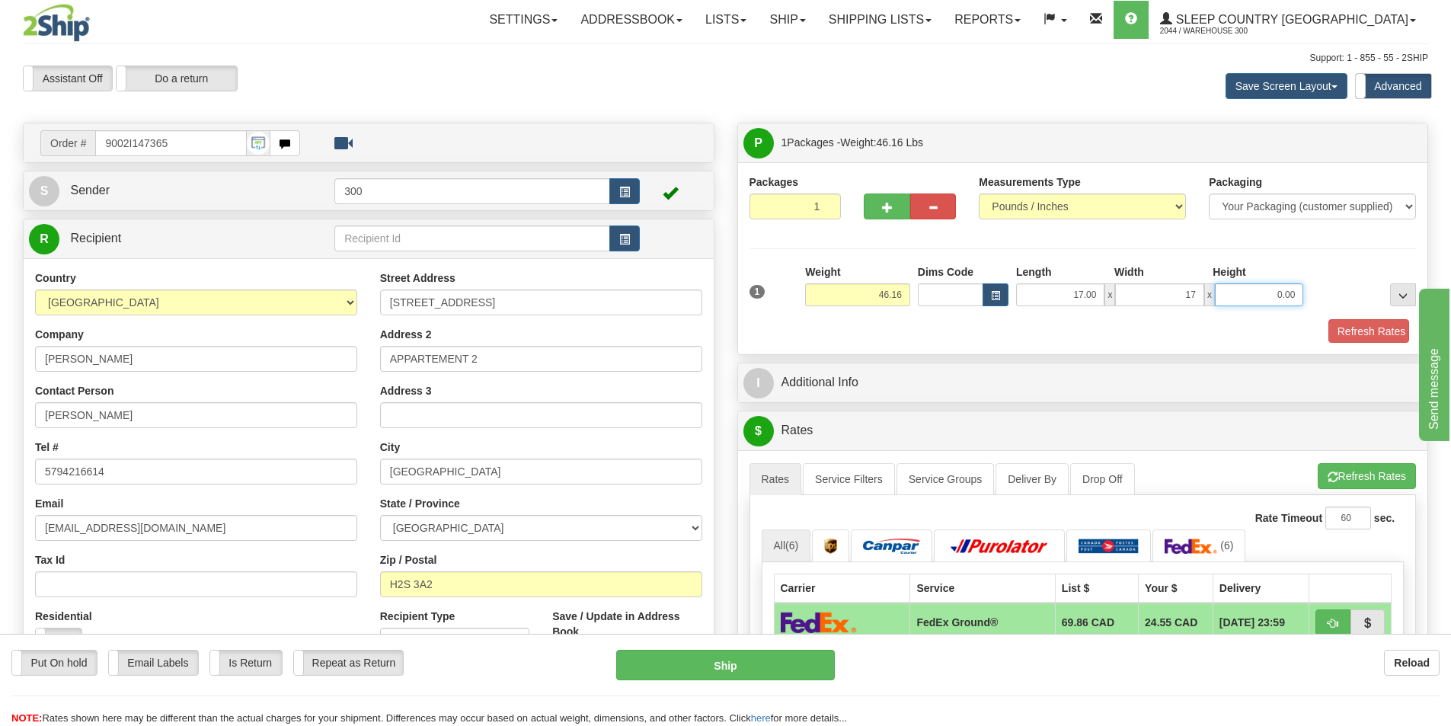
type input "17.00"
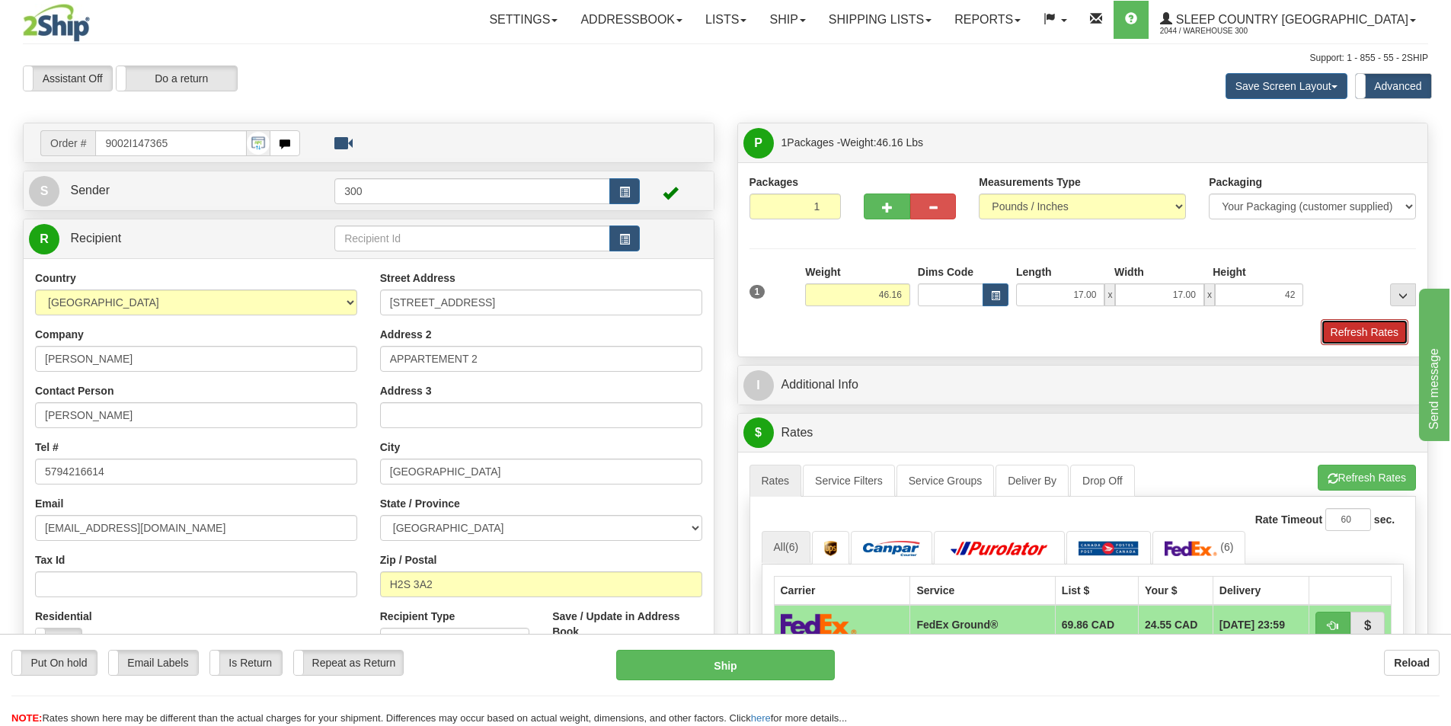
type input "42.00"
click at [1331, 333] on button "Refresh Rates" at bounding box center [1365, 332] width 88 height 26
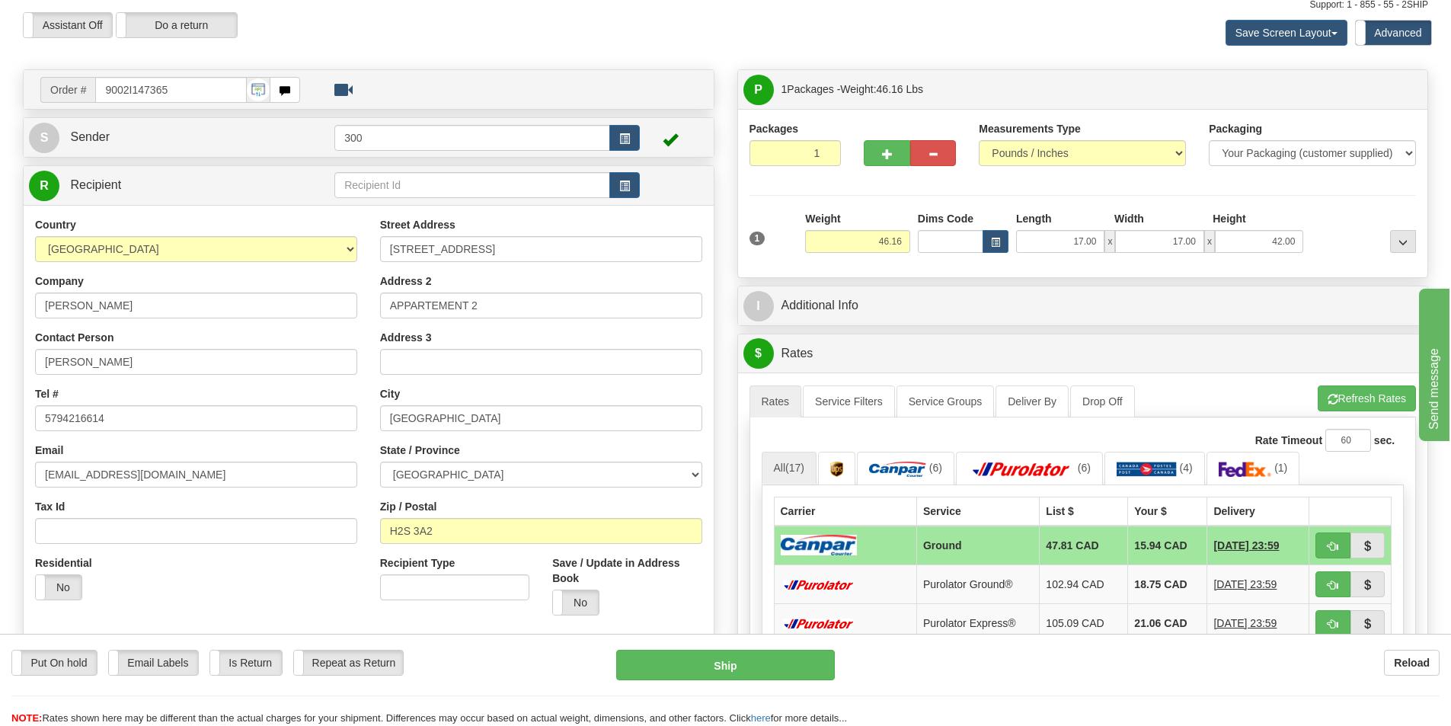
scroll to position [76, 0]
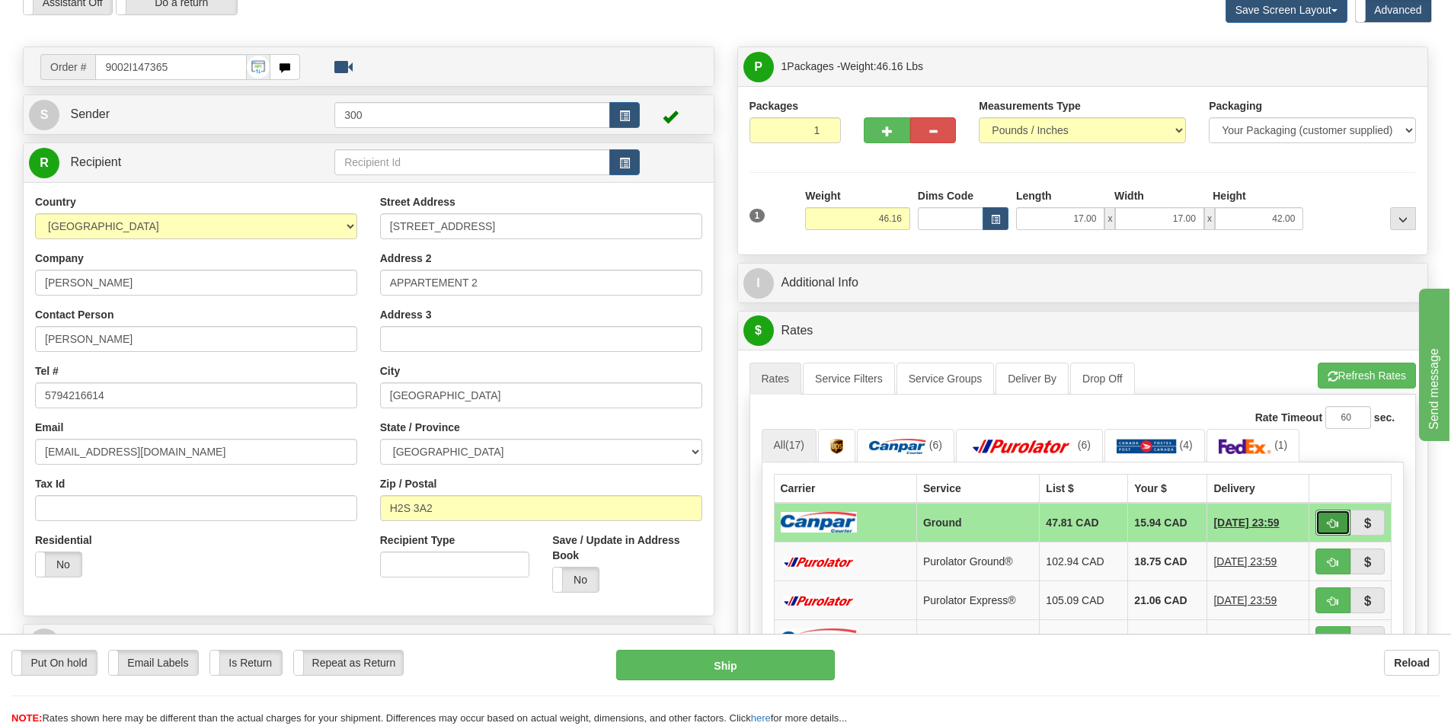
click at [1334, 523] on span "button" at bounding box center [1333, 524] width 11 height 10
type input "1"
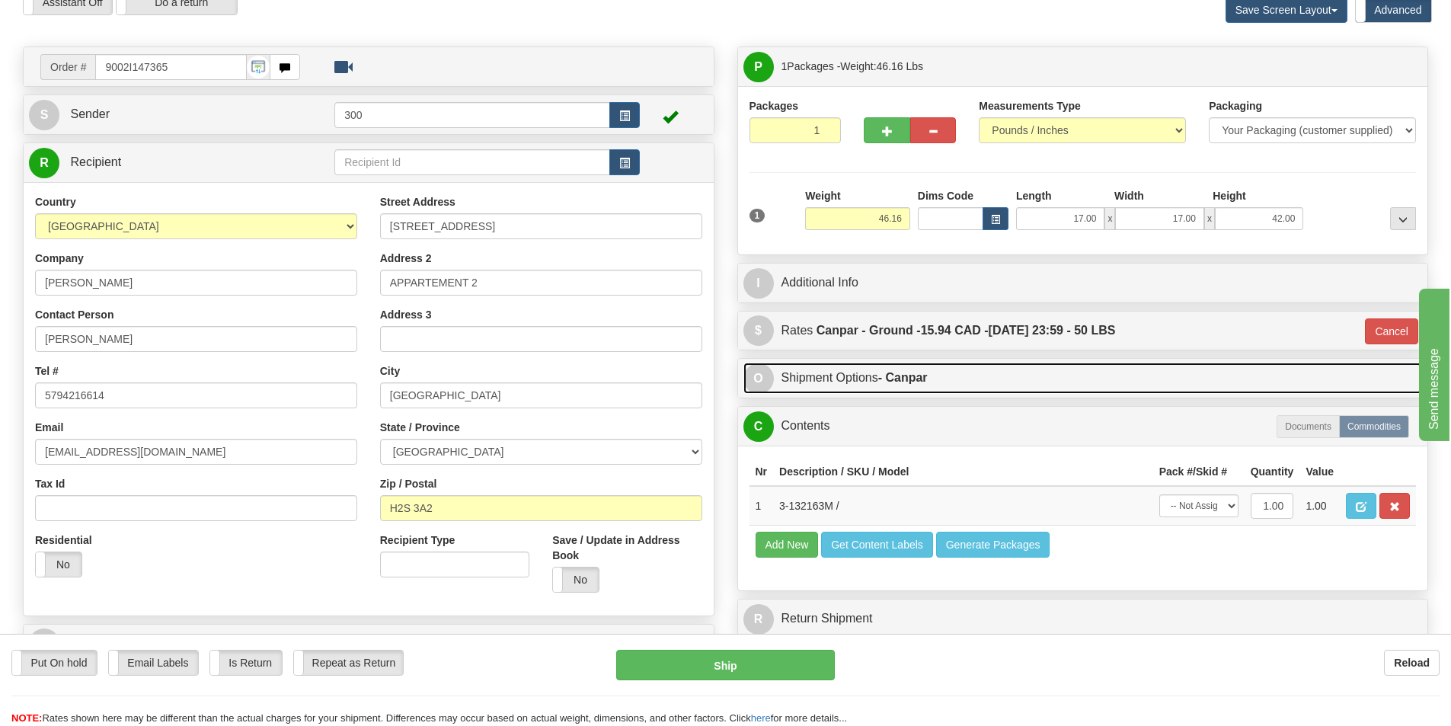
click at [845, 381] on link "O Shipment Options - Canpar" at bounding box center [1082, 378] width 679 height 31
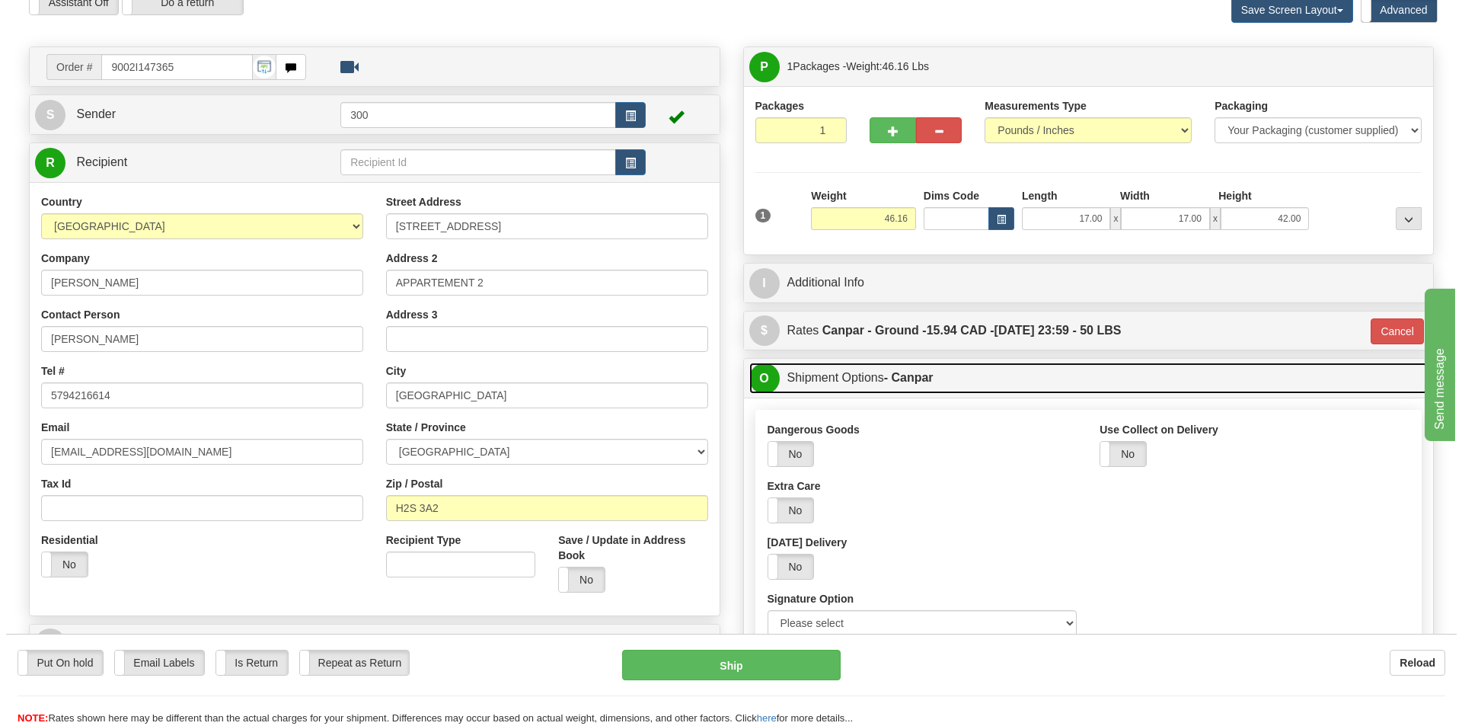
scroll to position [229, 0]
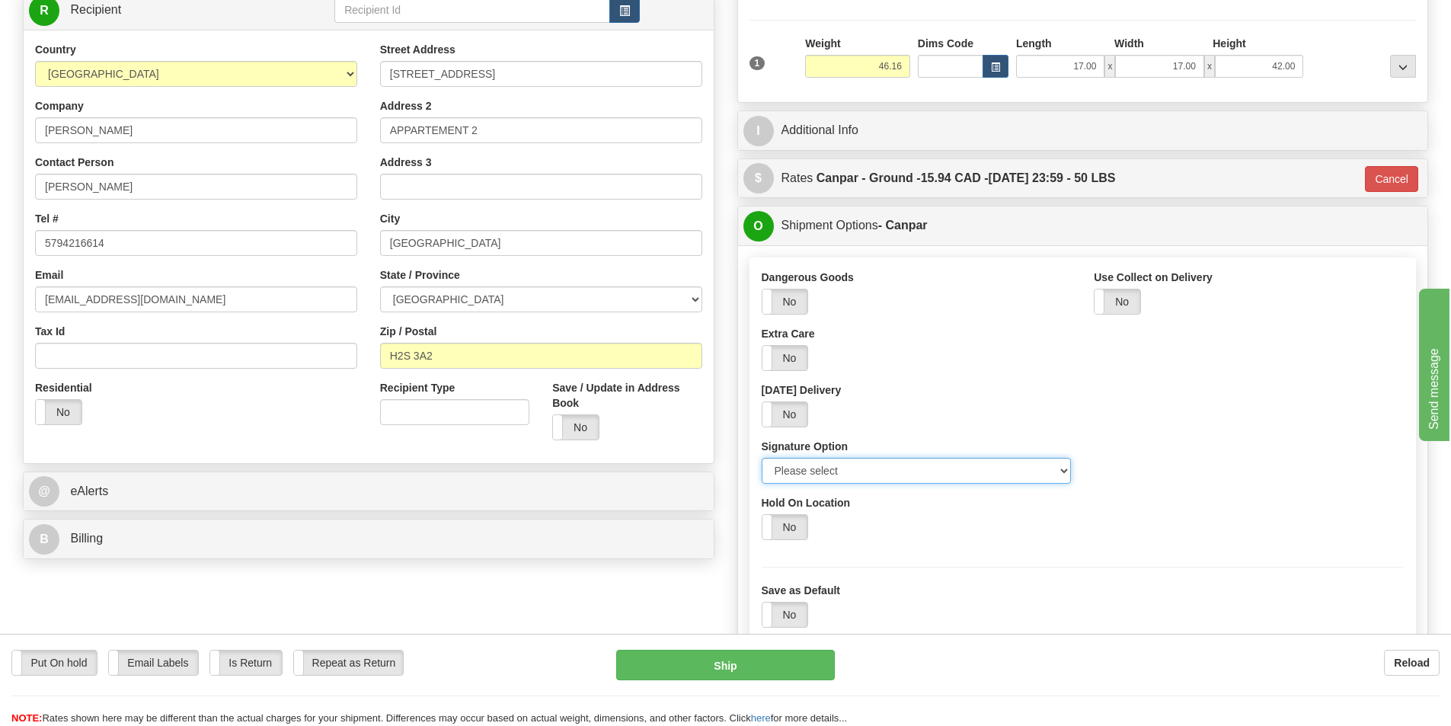
click at [866, 469] on select "Please select No Signature Required Signature Required Adult Signature" at bounding box center [917, 471] width 310 height 26
select select "2"
click at [762, 458] on select "Please select No Signature Required Signature Required Adult Signature" at bounding box center [917, 471] width 310 height 26
click at [785, 676] on button "Ship" at bounding box center [725, 665] width 219 height 30
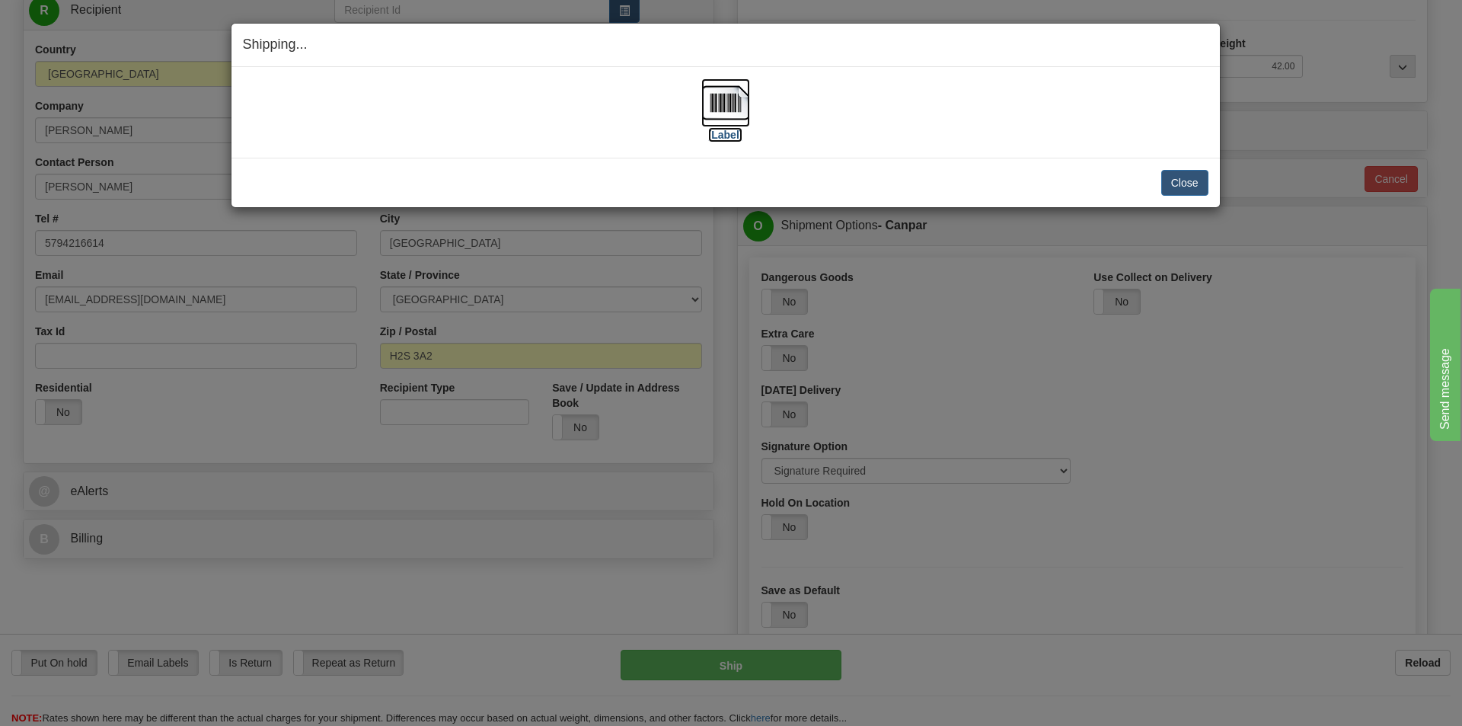
click at [724, 109] on img at bounding box center [726, 102] width 49 height 49
click at [1188, 192] on button "Close" at bounding box center [1185, 183] width 47 height 26
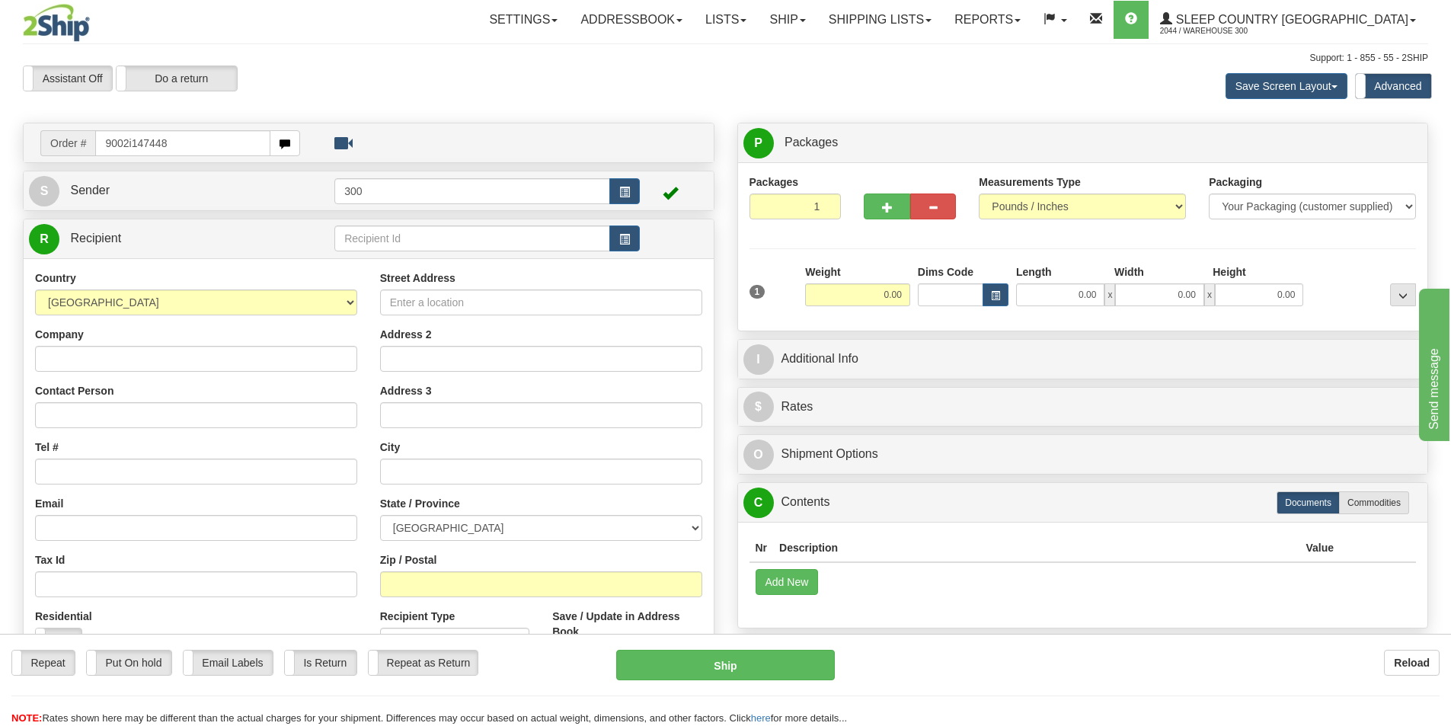
type input "9002i147448"
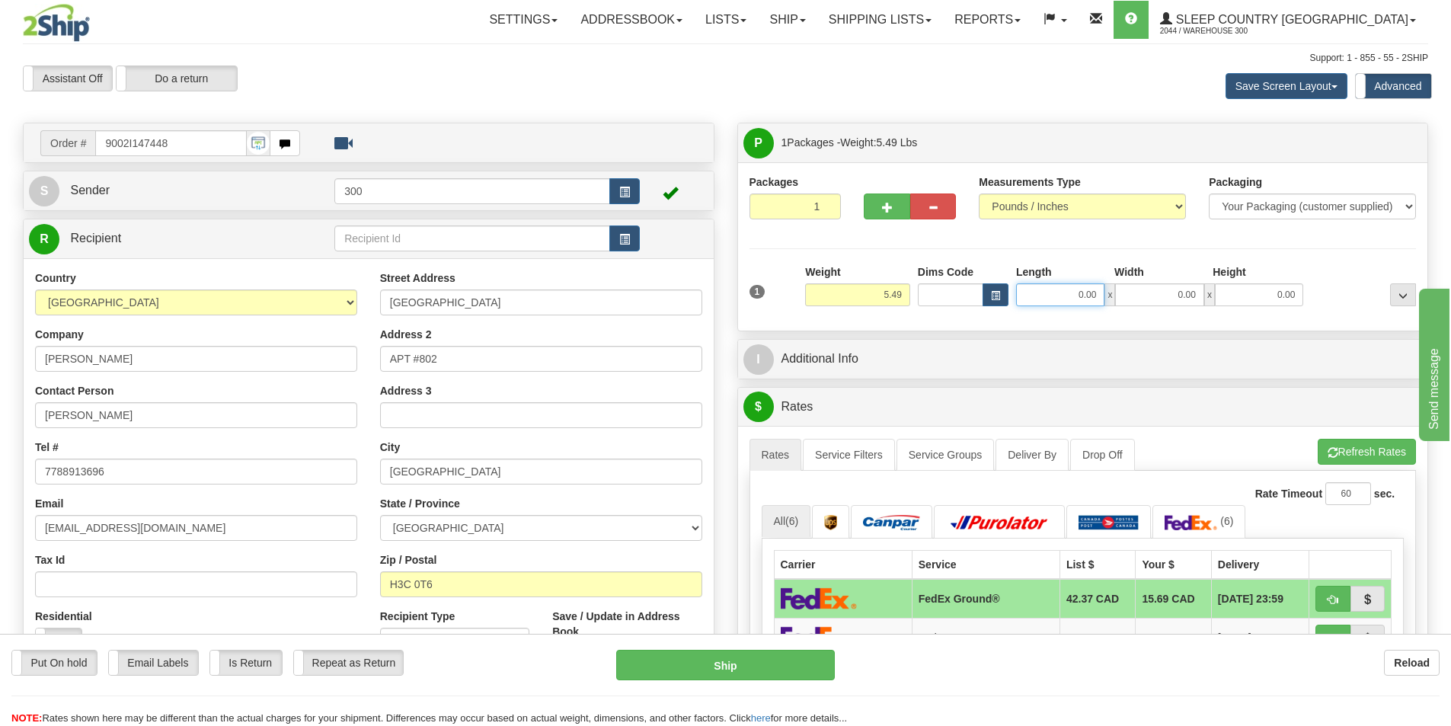
click at [1075, 293] on input "0.00" at bounding box center [1060, 294] width 88 height 23
type input "0.00"
type input "8.00"
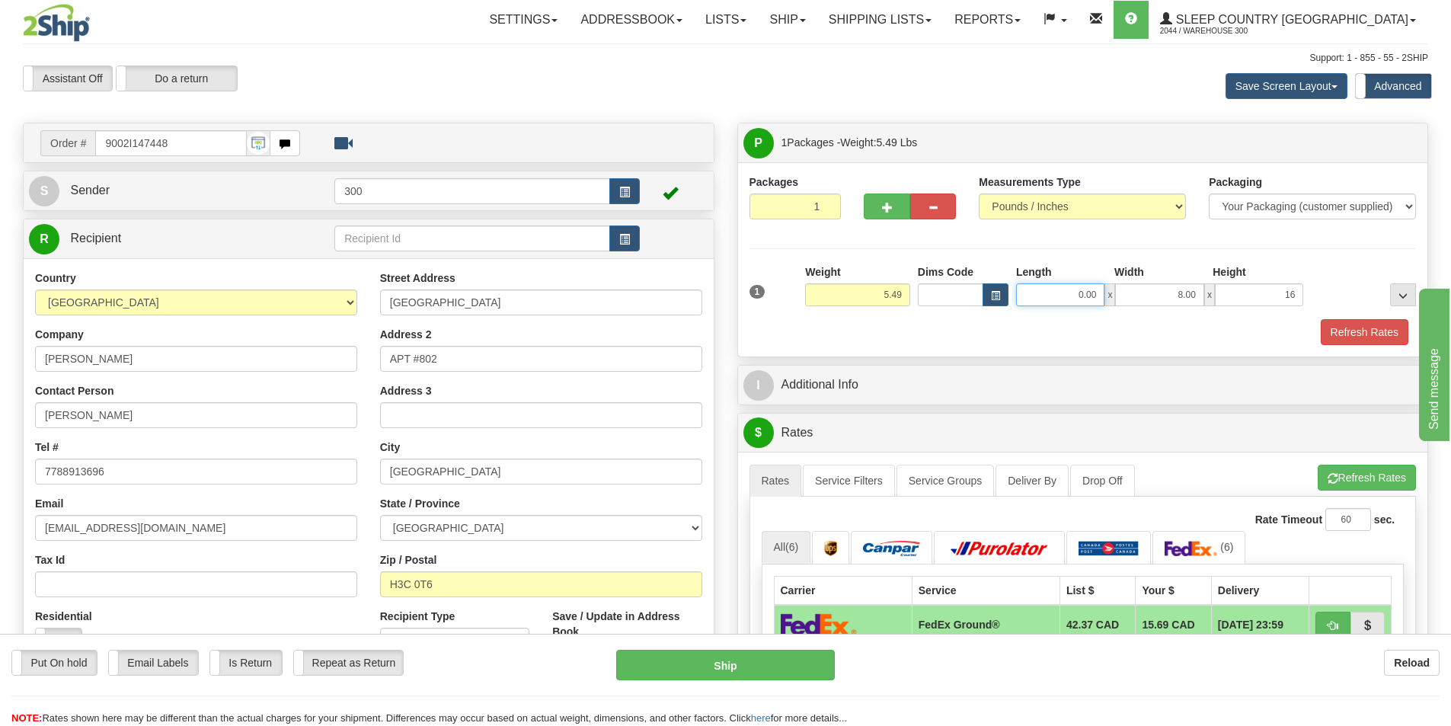
type input "16.00"
click at [1075, 294] on input "0.00" at bounding box center [1060, 294] width 88 height 23
type input "8.00"
click at [1328, 326] on button "Refresh Rates" at bounding box center [1365, 332] width 88 height 26
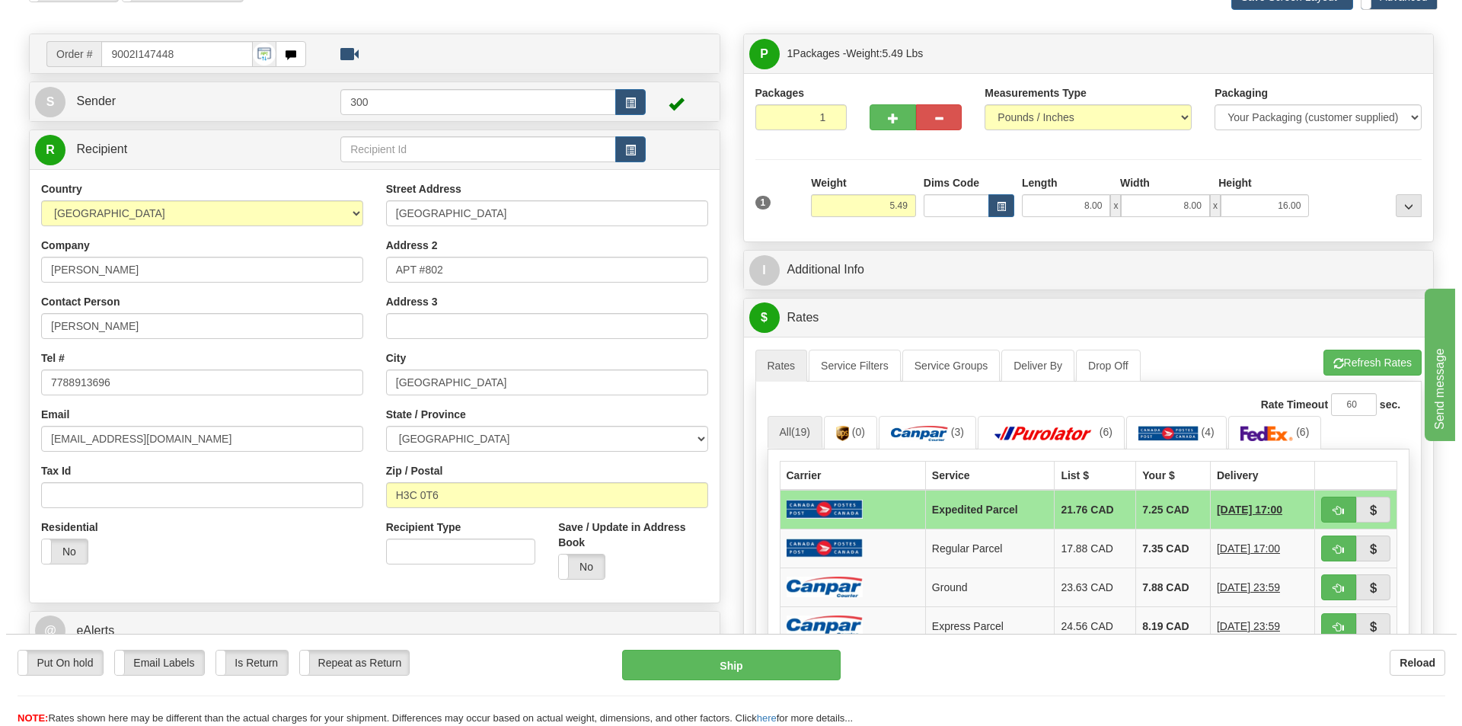
scroll to position [152, 0]
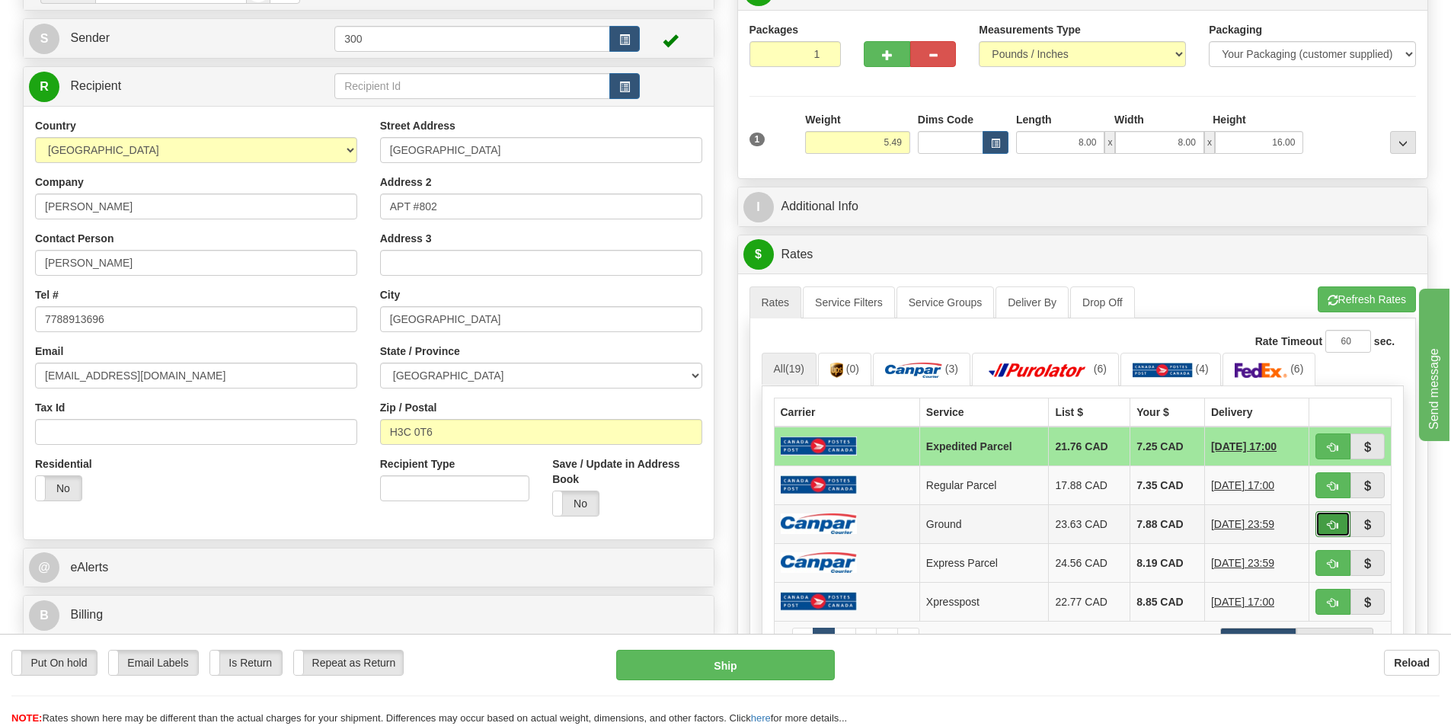
click at [1332, 532] on button "button" at bounding box center [1332, 524] width 35 height 26
type input "1"
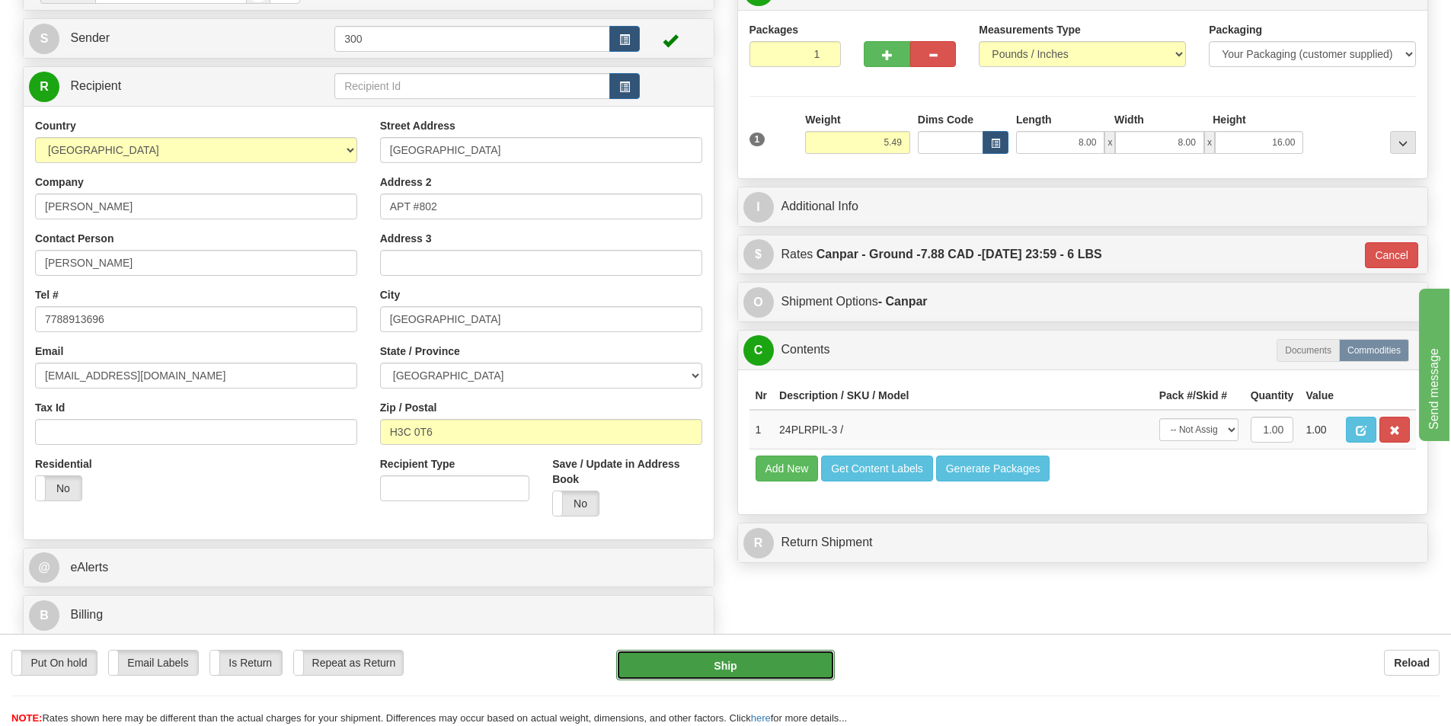
click at [757, 673] on button "Ship" at bounding box center [725, 665] width 219 height 30
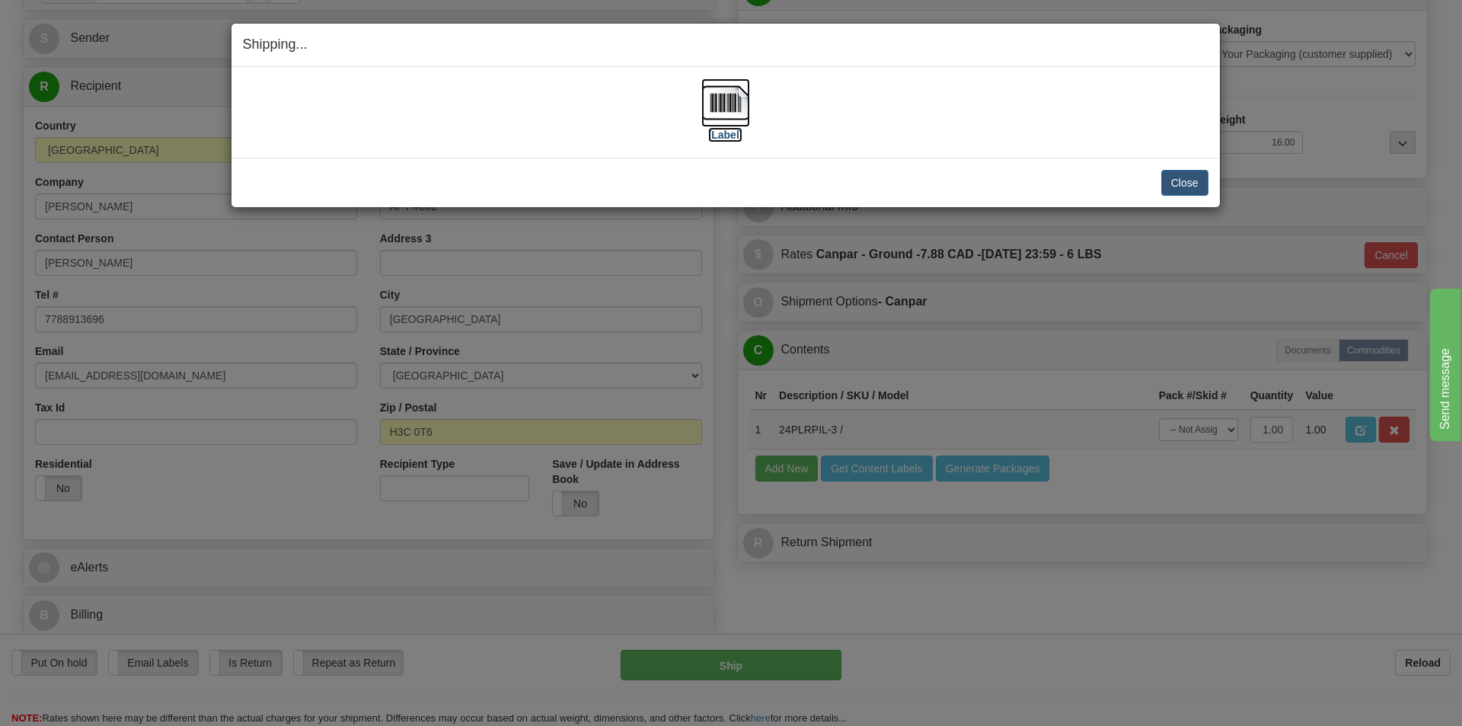
click at [713, 94] on img at bounding box center [726, 102] width 49 height 49
click at [1171, 171] on button "Close" at bounding box center [1185, 183] width 47 height 26
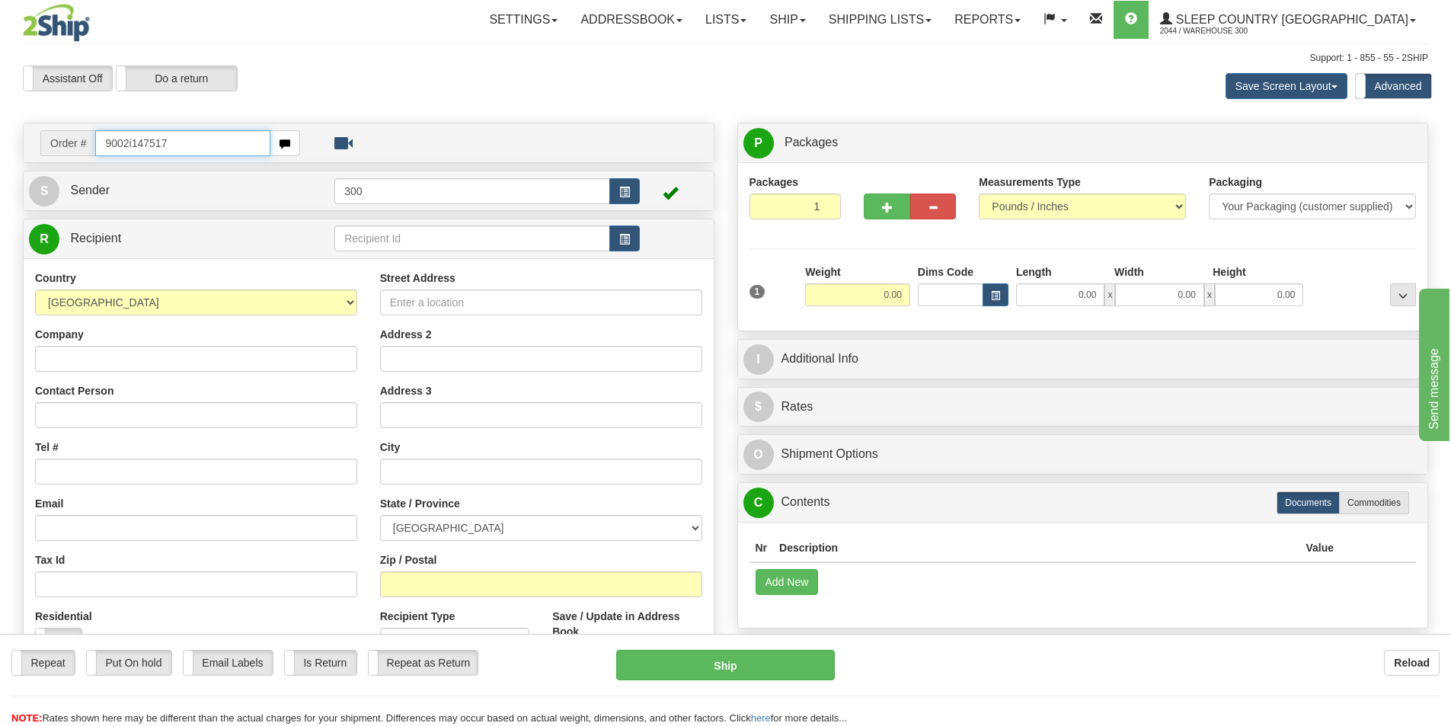
type input "9002i147517"
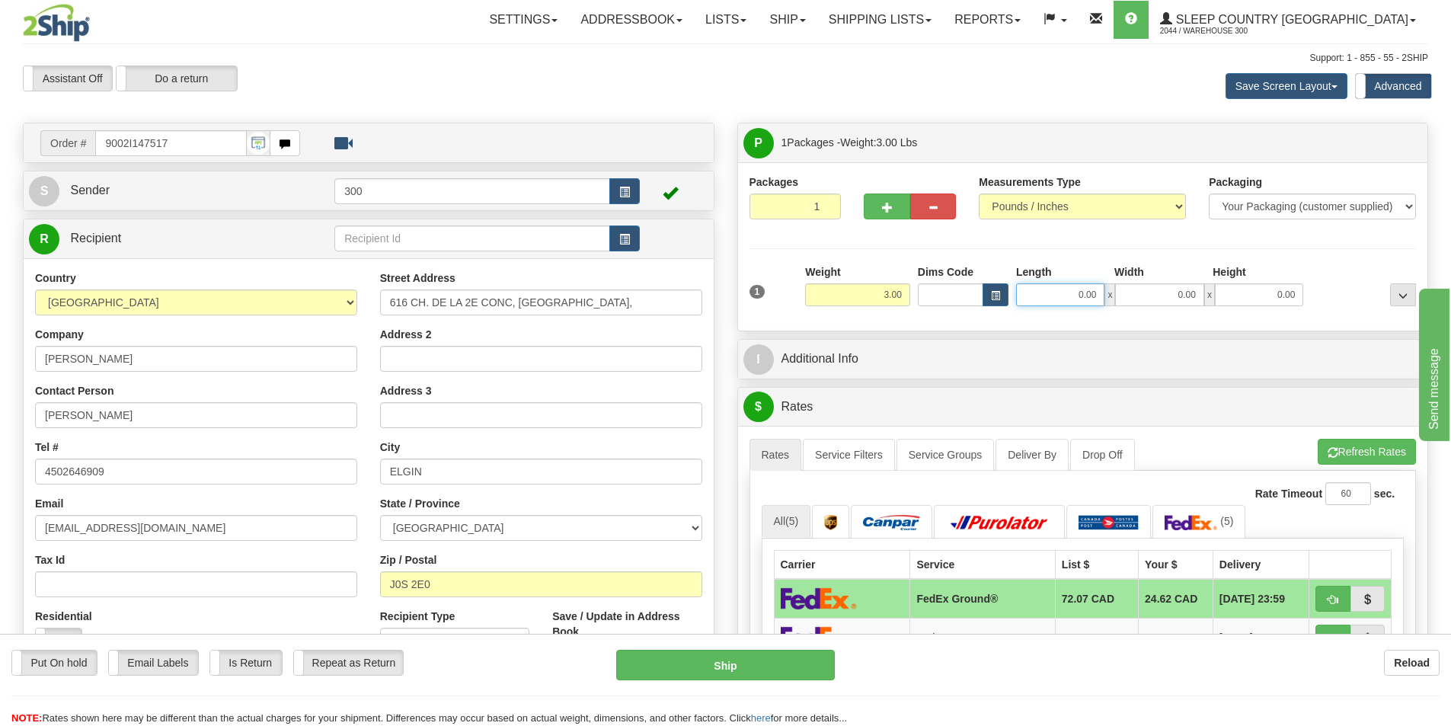
click at [1060, 296] on input "0.00" at bounding box center [1060, 294] width 88 height 23
type input "7.00"
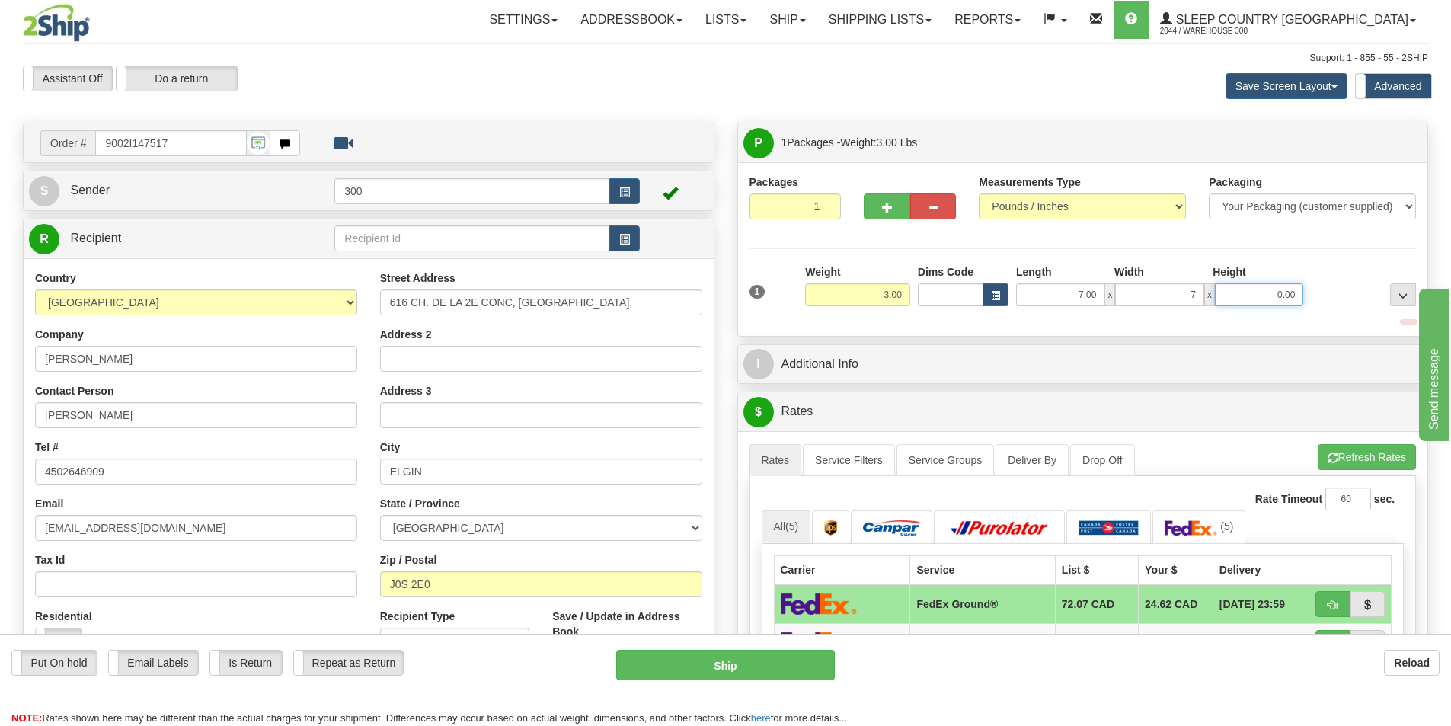
type input "7.00"
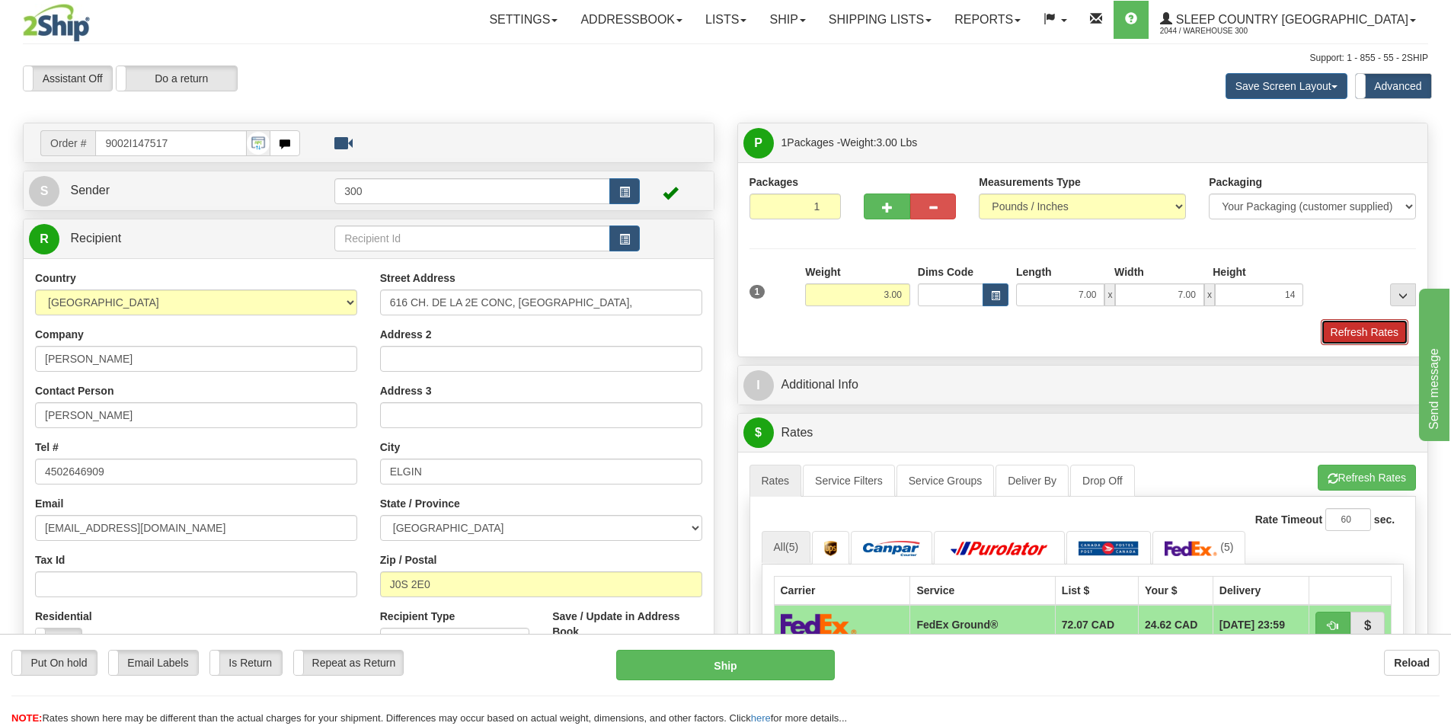
type input "14.00"
click at [1341, 325] on button "Refresh Rates" at bounding box center [1365, 332] width 88 height 26
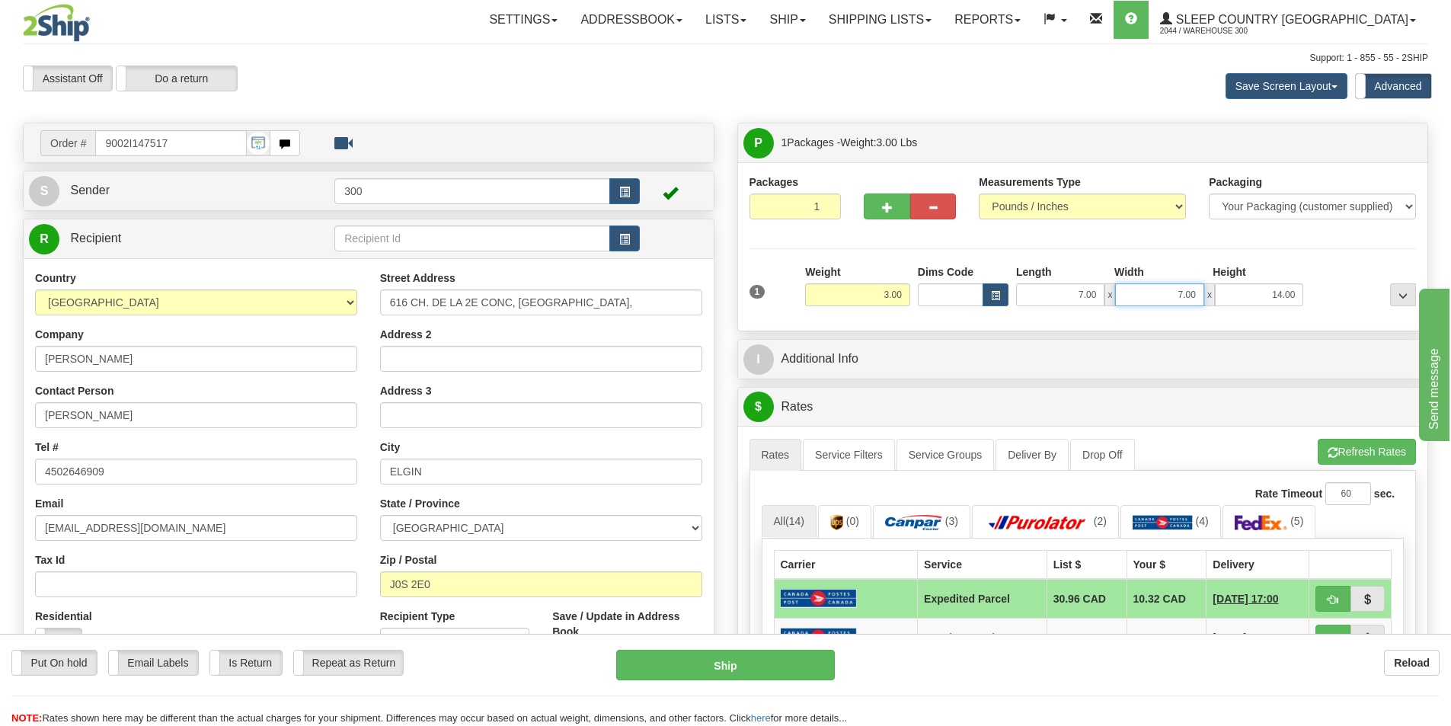
click at [1159, 295] on input "7.00" at bounding box center [1159, 294] width 88 height 23
type input "6.00"
click at [990, 319] on div "Packages 1 1 Measurements Type" at bounding box center [1083, 246] width 690 height 168
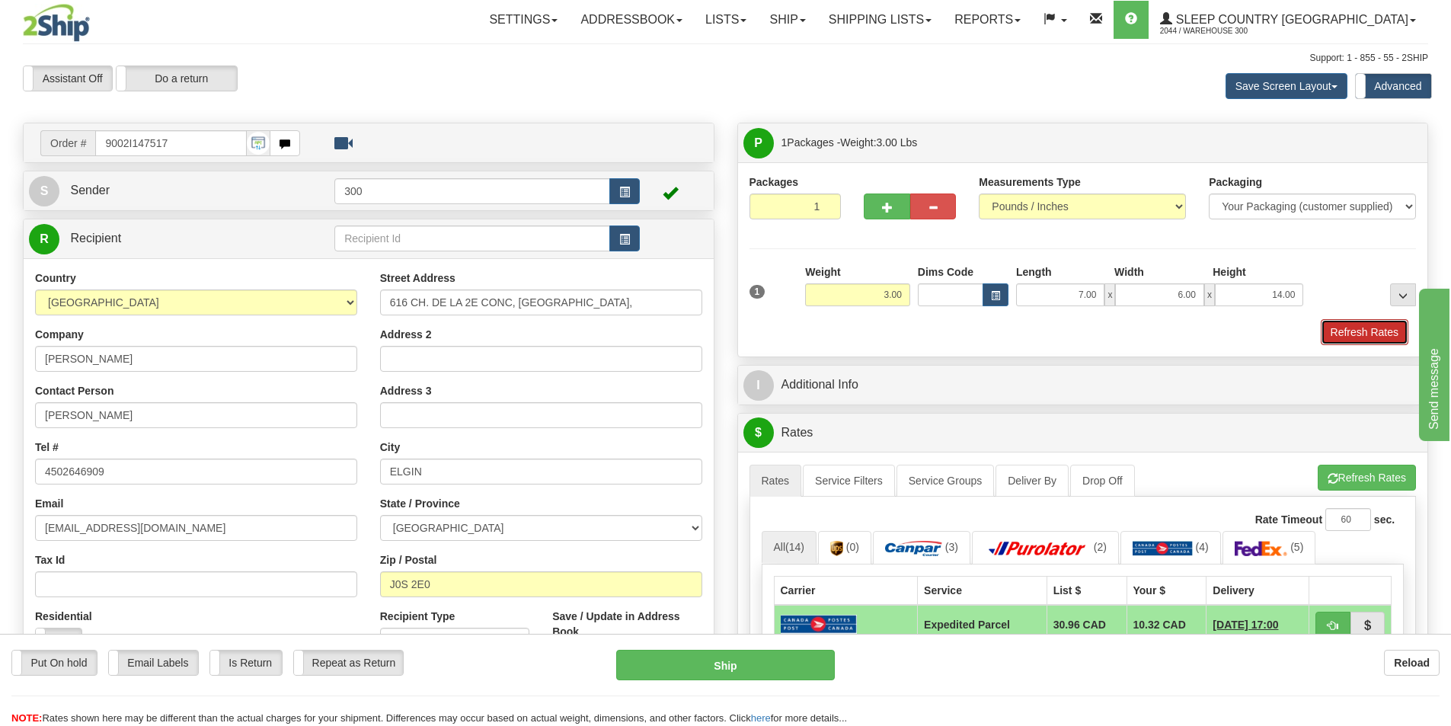
click at [1341, 330] on button "Refresh Rates" at bounding box center [1365, 332] width 88 height 26
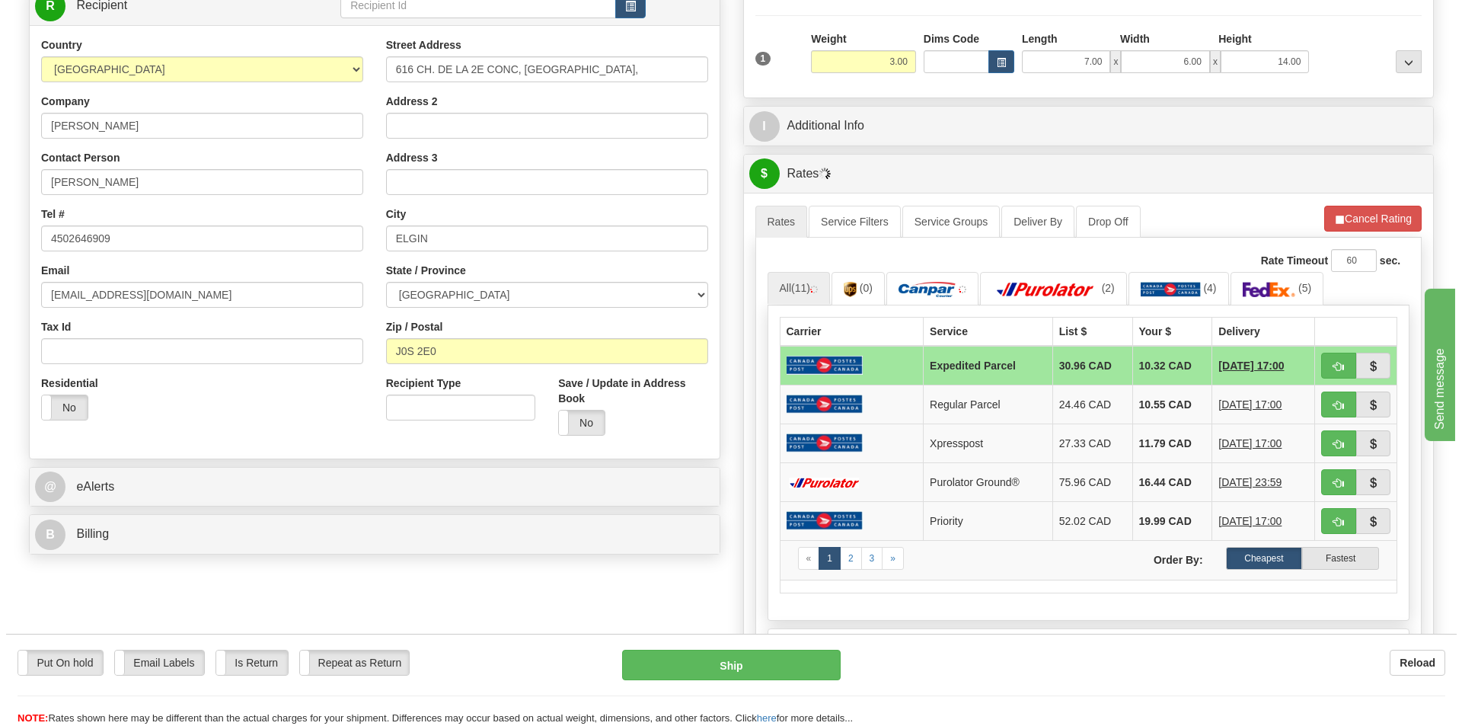
scroll to position [305, 0]
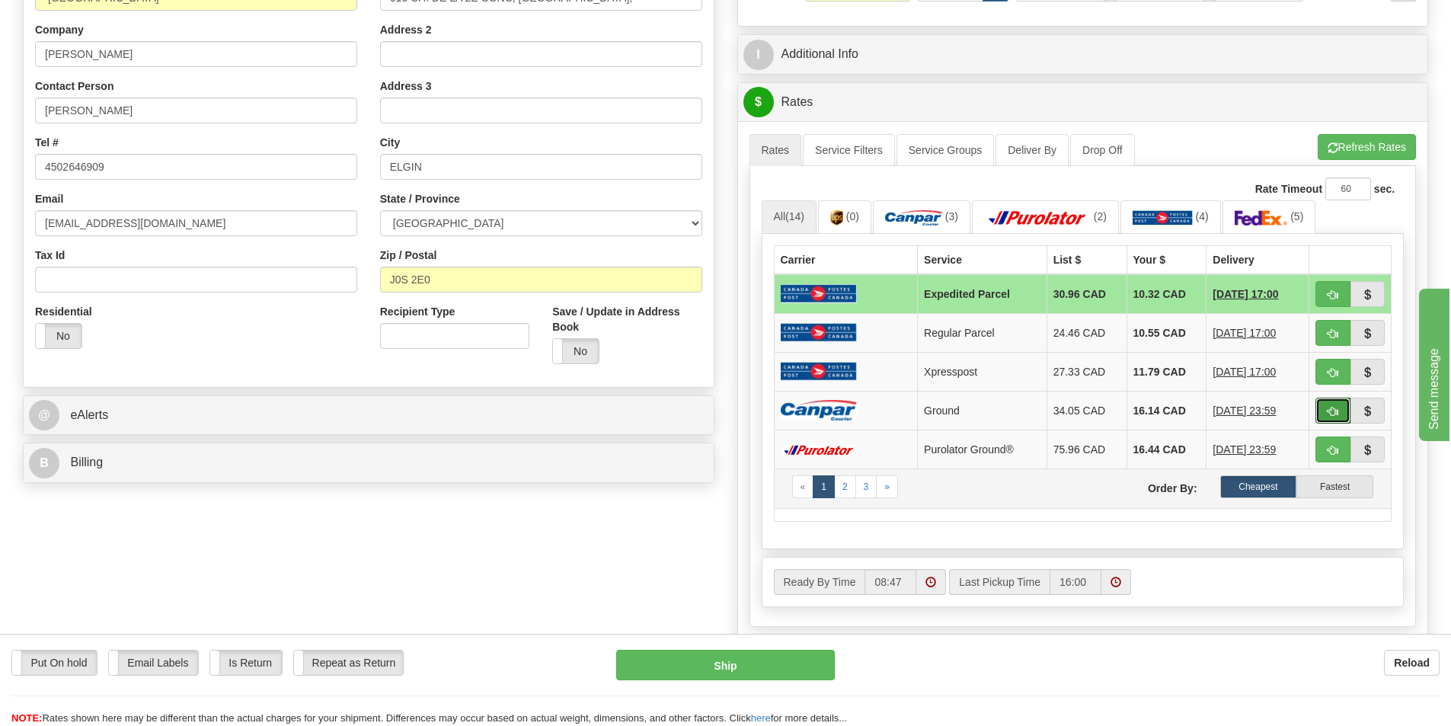
drag, startPoint x: 1332, startPoint y: 411, endPoint x: 980, endPoint y: 496, distance: 362.1
click at [1331, 411] on span "button" at bounding box center [1333, 412] width 11 height 10
type input "1"
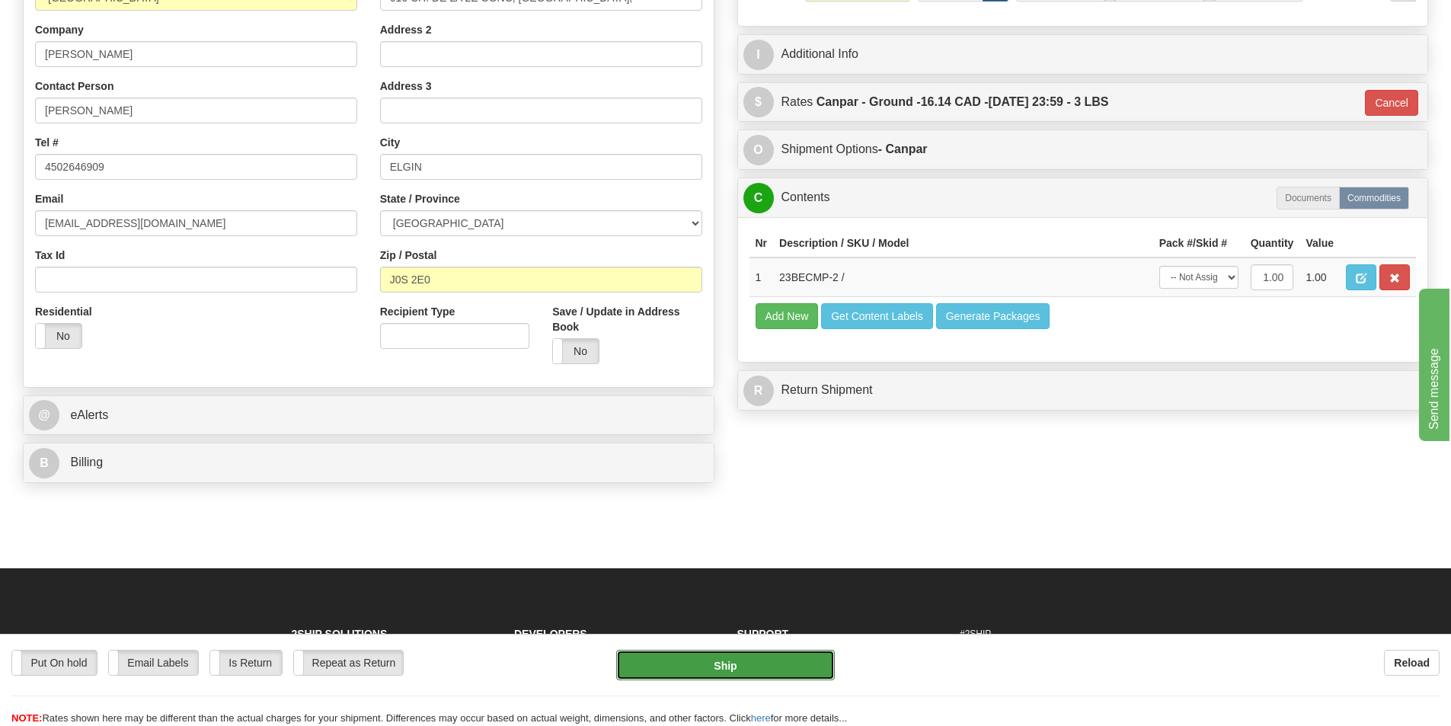
click at [794, 658] on button "Ship" at bounding box center [725, 665] width 219 height 30
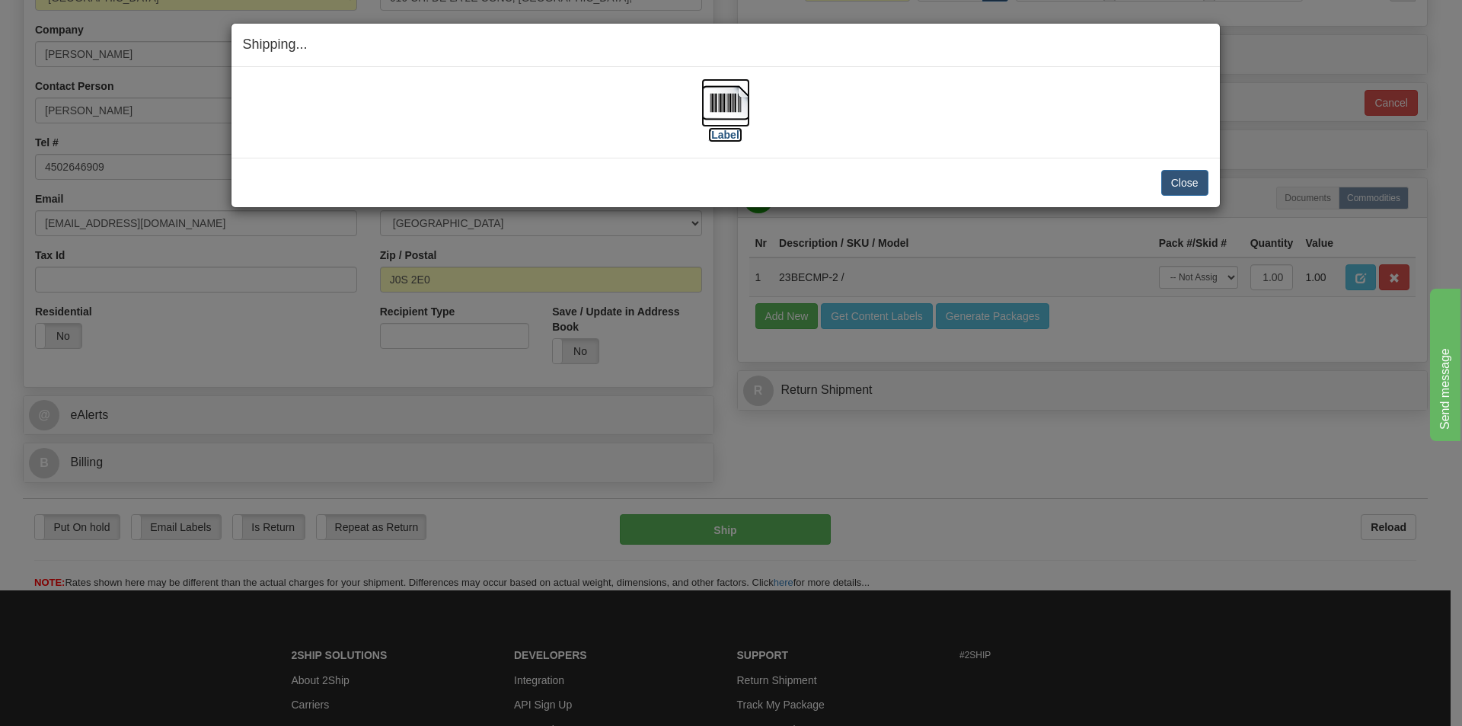
click at [721, 91] on img at bounding box center [726, 102] width 49 height 49
click at [1198, 184] on button "Close" at bounding box center [1185, 183] width 47 height 26
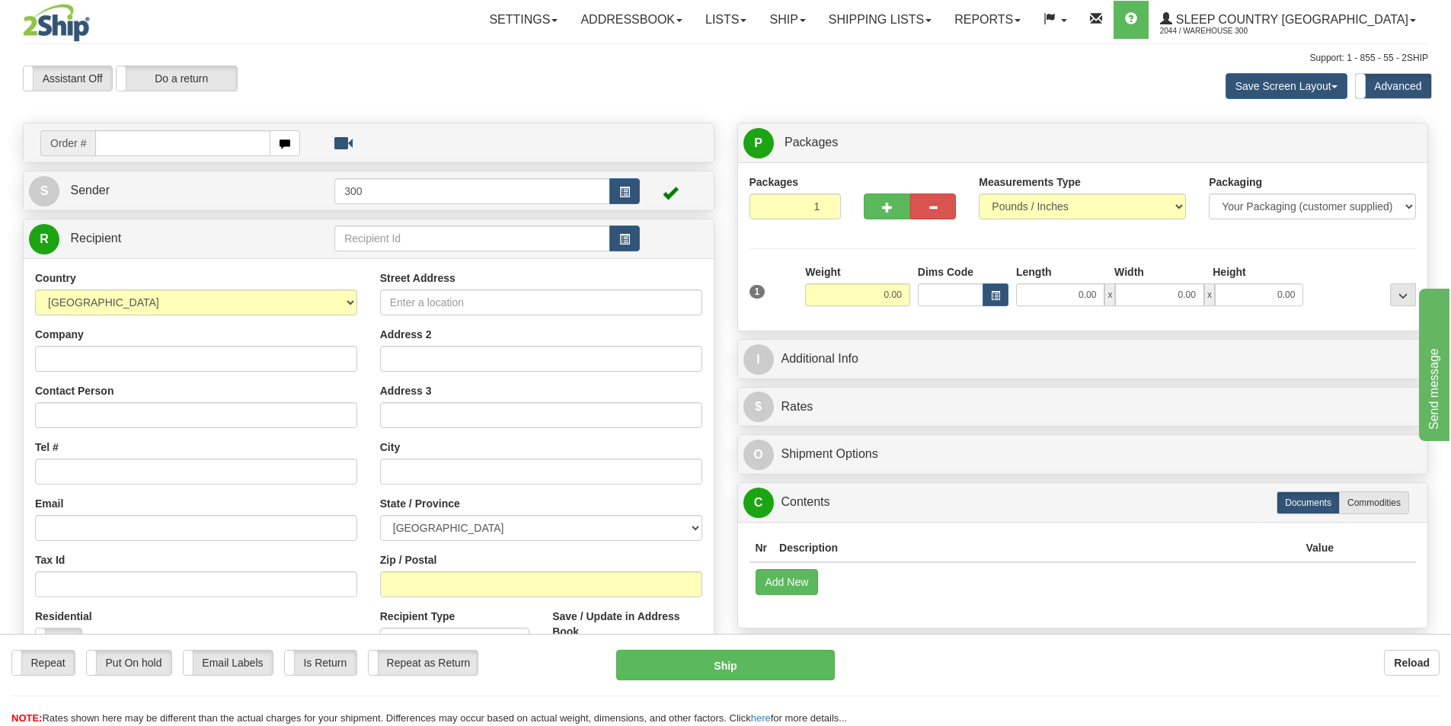
drag, startPoint x: 1179, startPoint y: 196, endPoint x: 1076, endPoint y: 104, distance: 138.1
click at [1076, 104] on div "Save Screen Layout Save Layout Reset to Default Standard Advanced" at bounding box center [1142, 86] width 595 height 41
click at [224, 145] on input "text" at bounding box center [182, 143] width 175 height 26
type input "9002i148283"
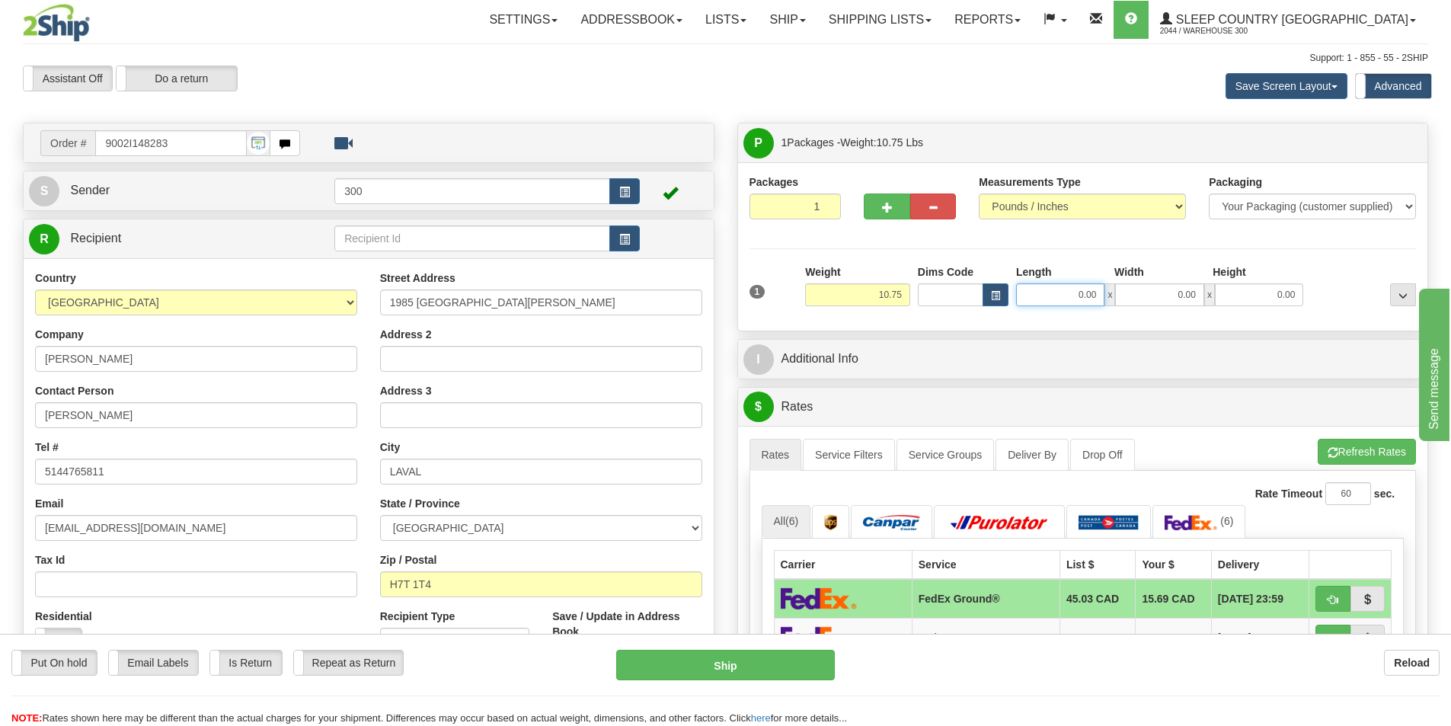
click at [1063, 290] on input "0.00" at bounding box center [1060, 294] width 88 height 23
type input "19.00"
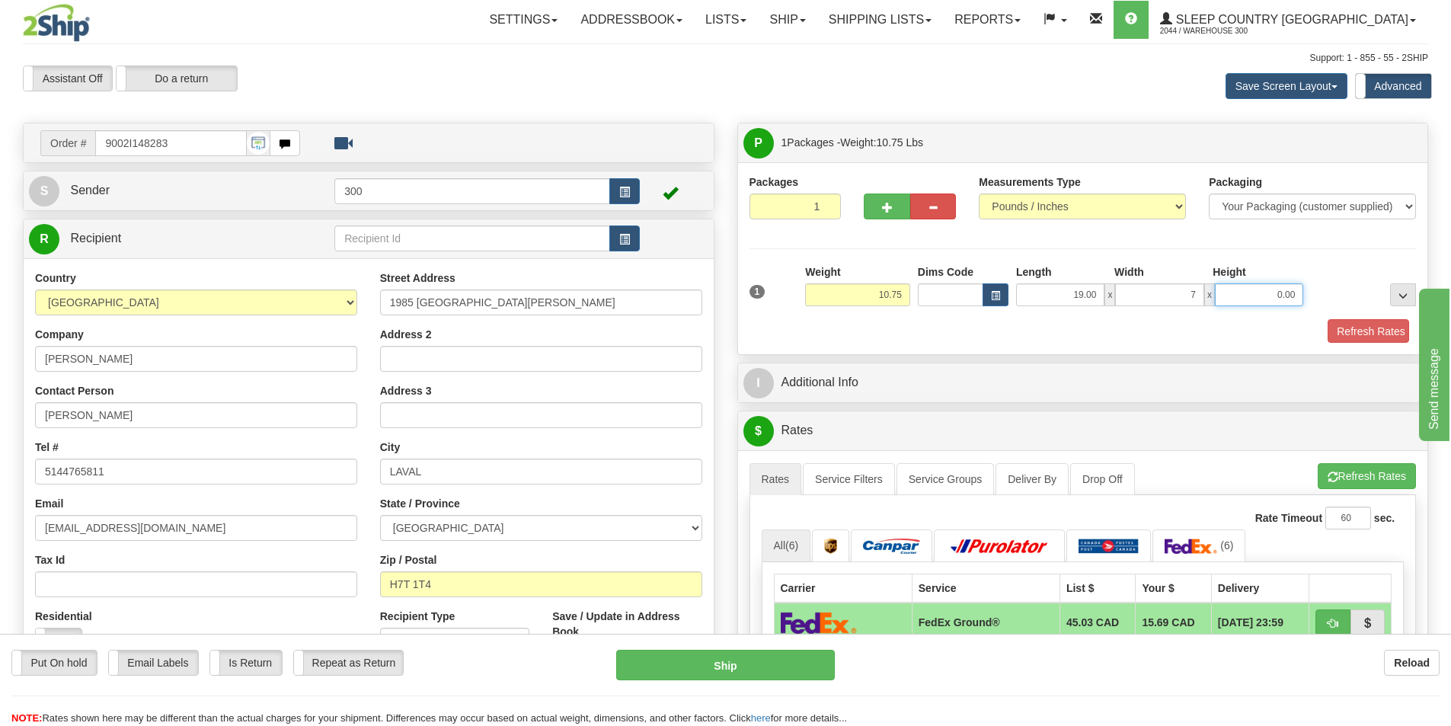
type input "7.00"
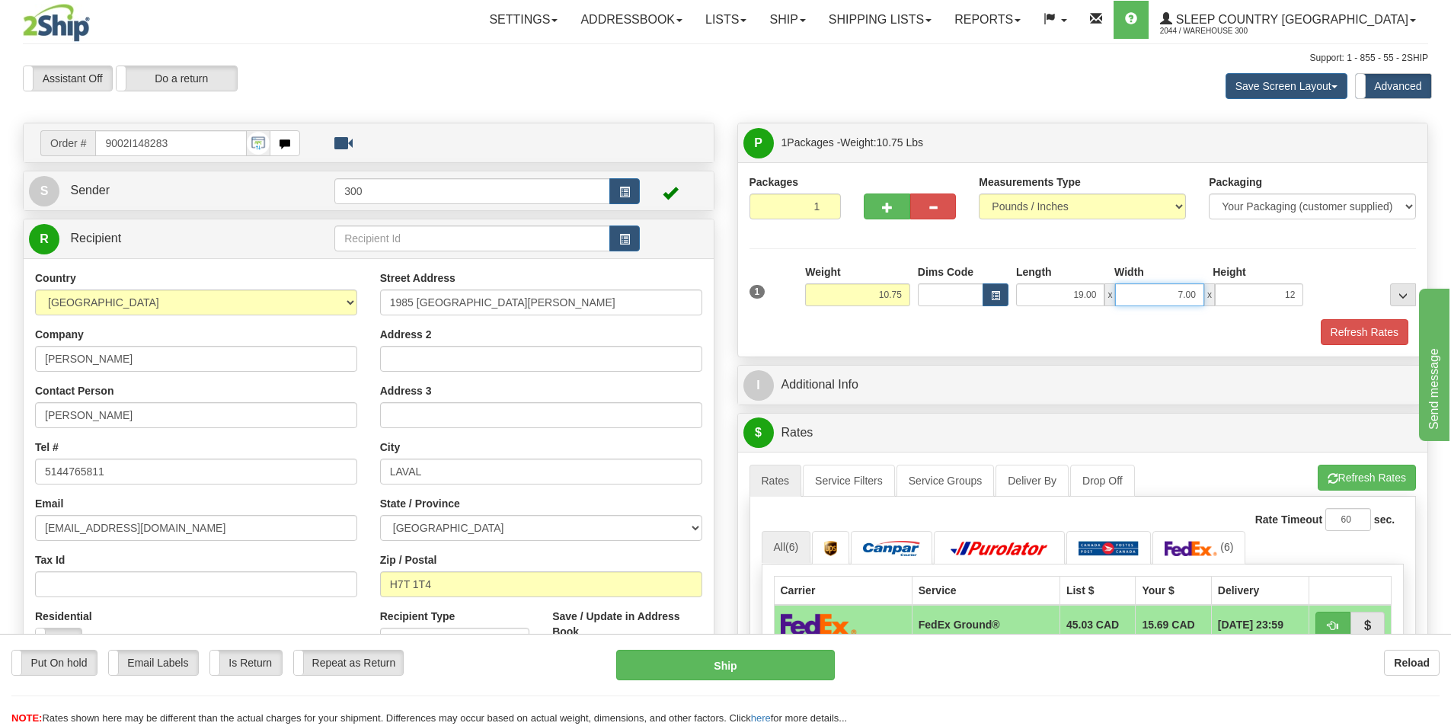
type input "12.00"
click at [1163, 290] on input "7.00" at bounding box center [1159, 294] width 88 height 23
click at [1353, 347] on div "Packages 1 1 Measurements Type" at bounding box center [1083, 259] width 690 height 194
click at [1356, 341] on button "Refresh Rates" at bounding box center [1365, 332] width 88 height 26
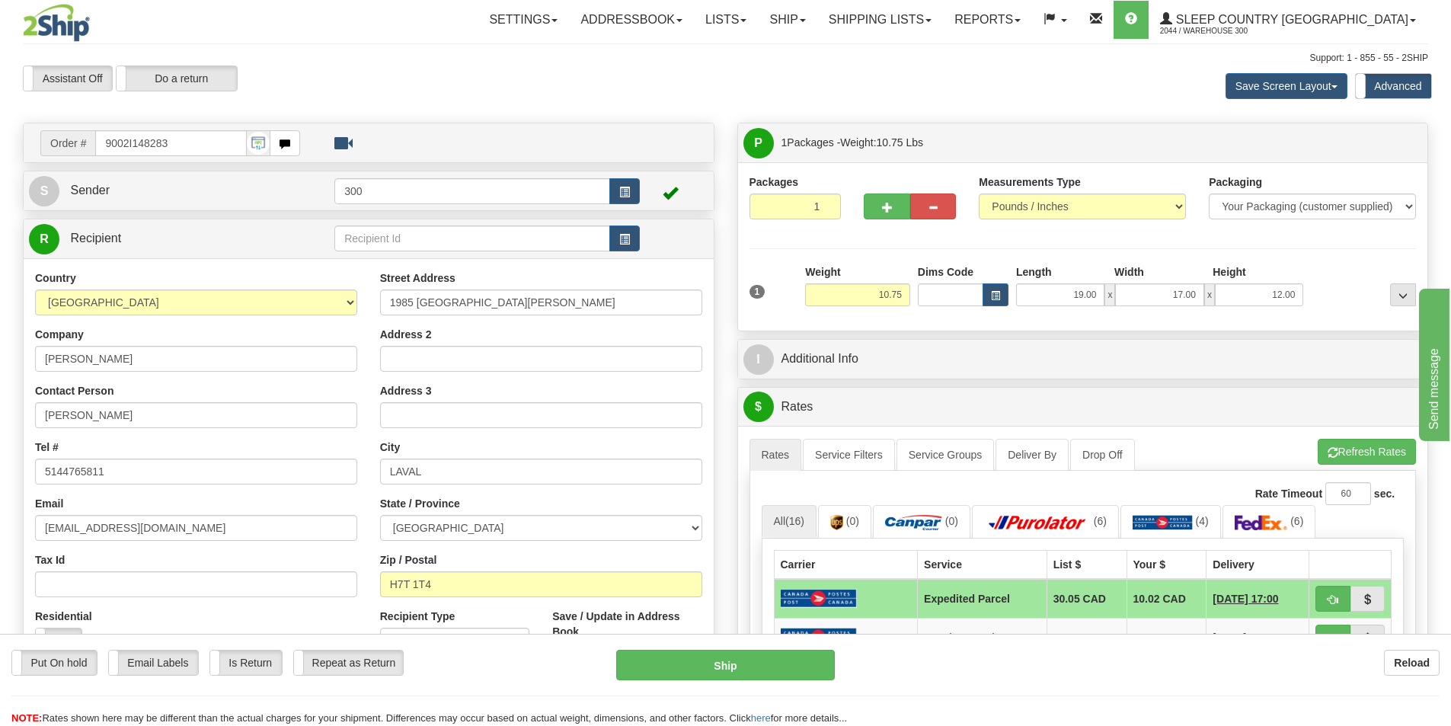
click at [977, 90] on div "Save Screen Layout Save Layout Reset to Default Standard Advanced" at bounding box center [1142, 86] width 595 height 41
click at [1181, 286] on input "17.00" at bounding box center [1159, 294] width 88 height 23
type input "16.00"
click at [1056, 85] on div "Save Screen Layout Save Layout Reset to Default Standard Advanced" at bounding box center [1142, 86] width 595 height 41
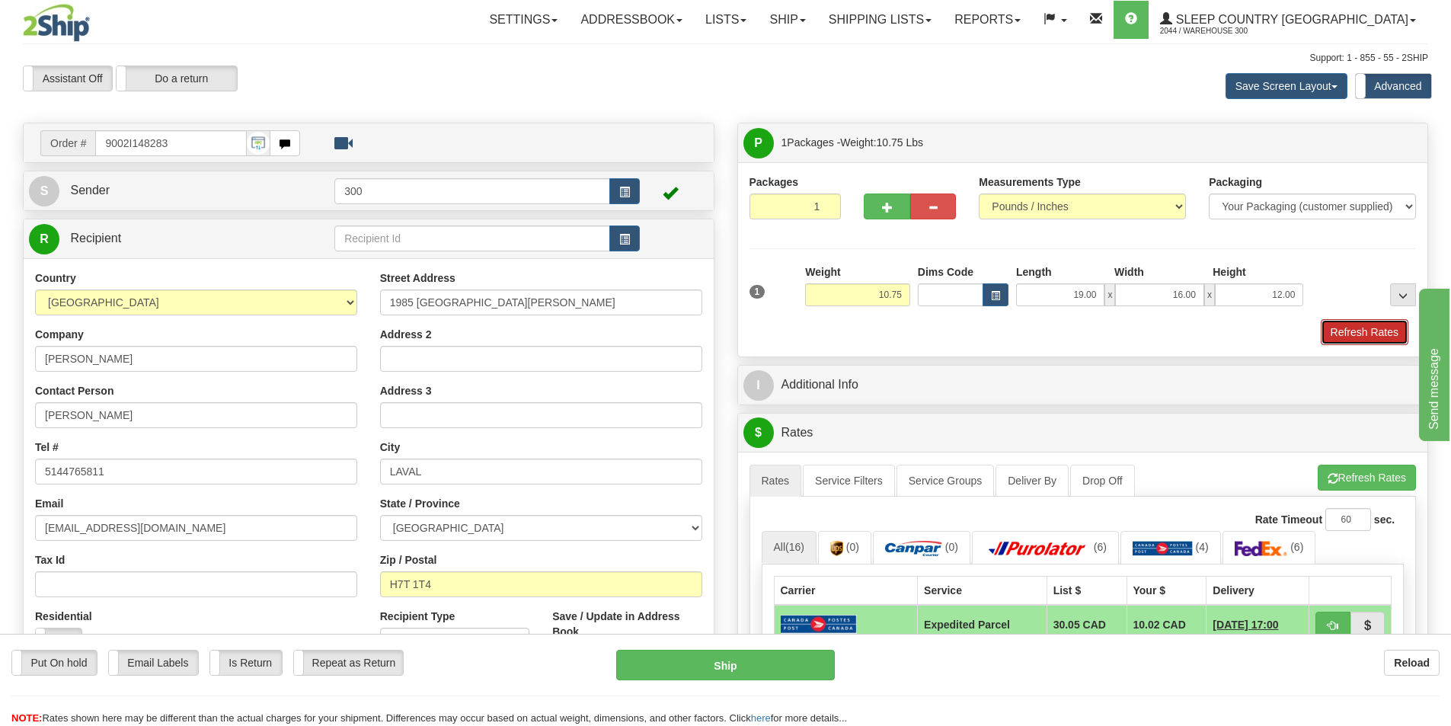
click at [1362, 330] on button "Refresh Rates" at bounding box center [1365, 332] width 88 height 26
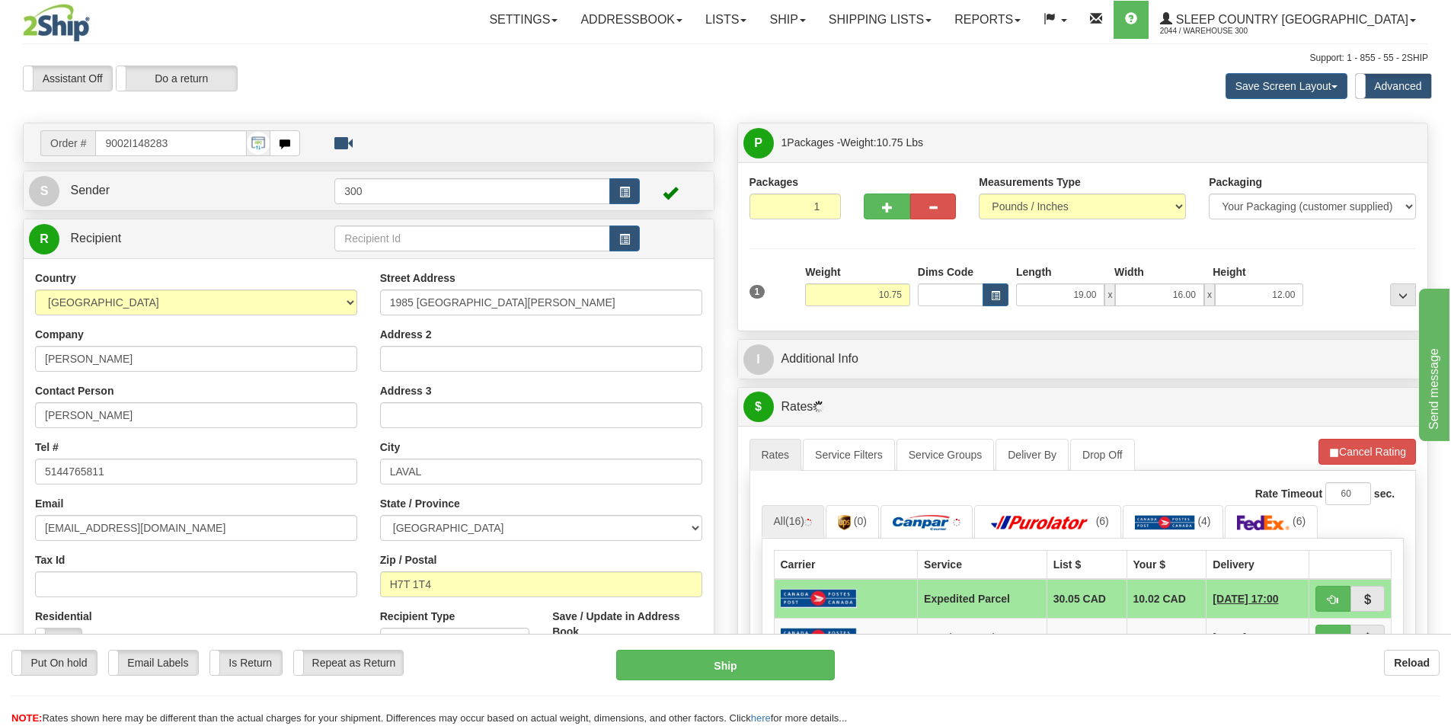
scroll to position [152, 0]
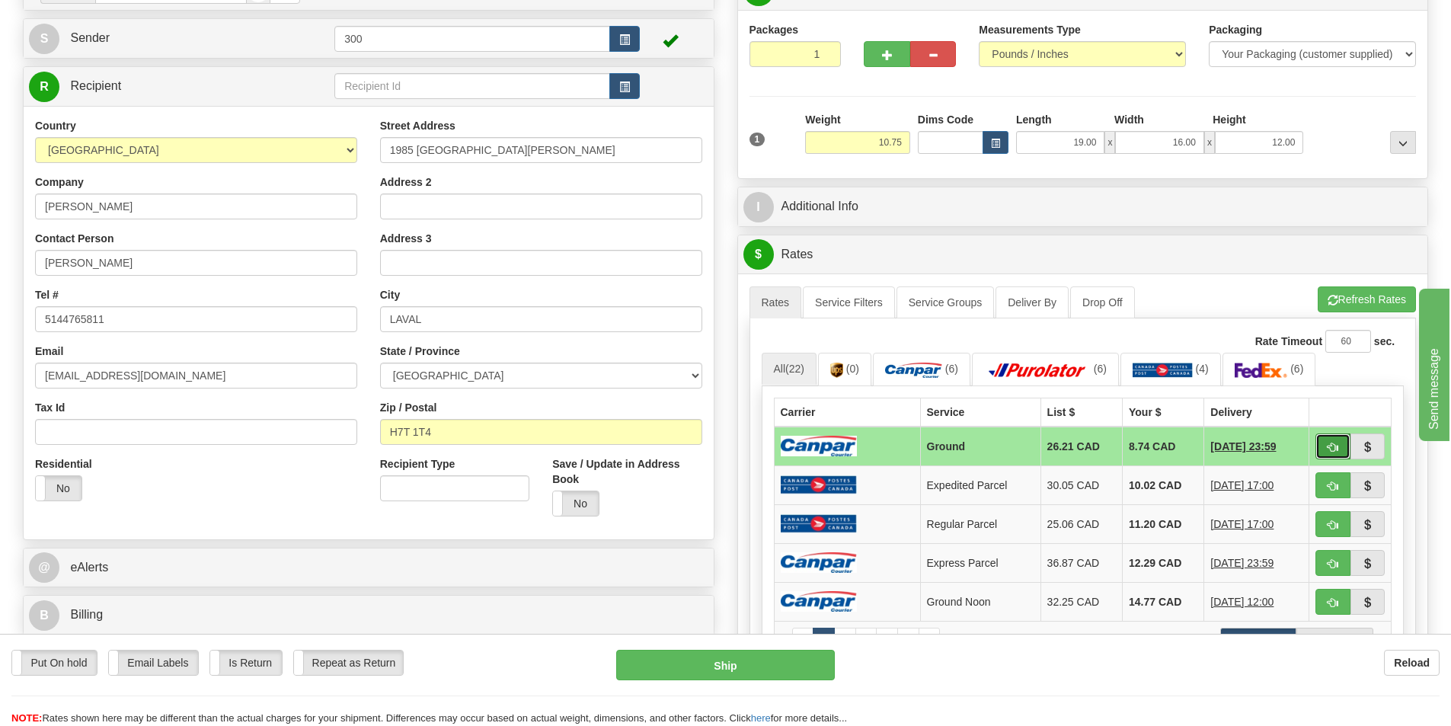
click at [1339, 439] on button "button" at bounding box center [1332, 446] width 35 height 26
type input "1"
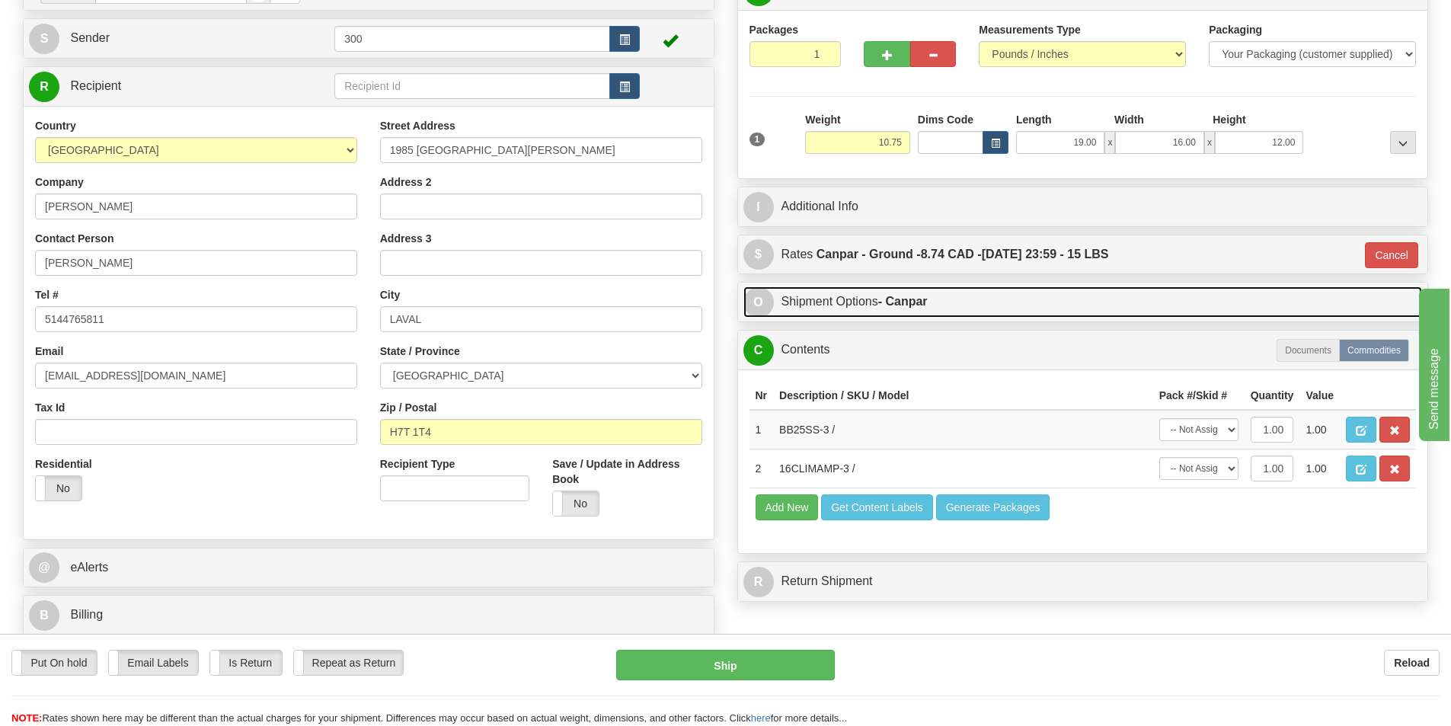
click at [898, 291] on link "O Shipment Options - Canpar" at bounding box center [1082, 301] width 679 height 31
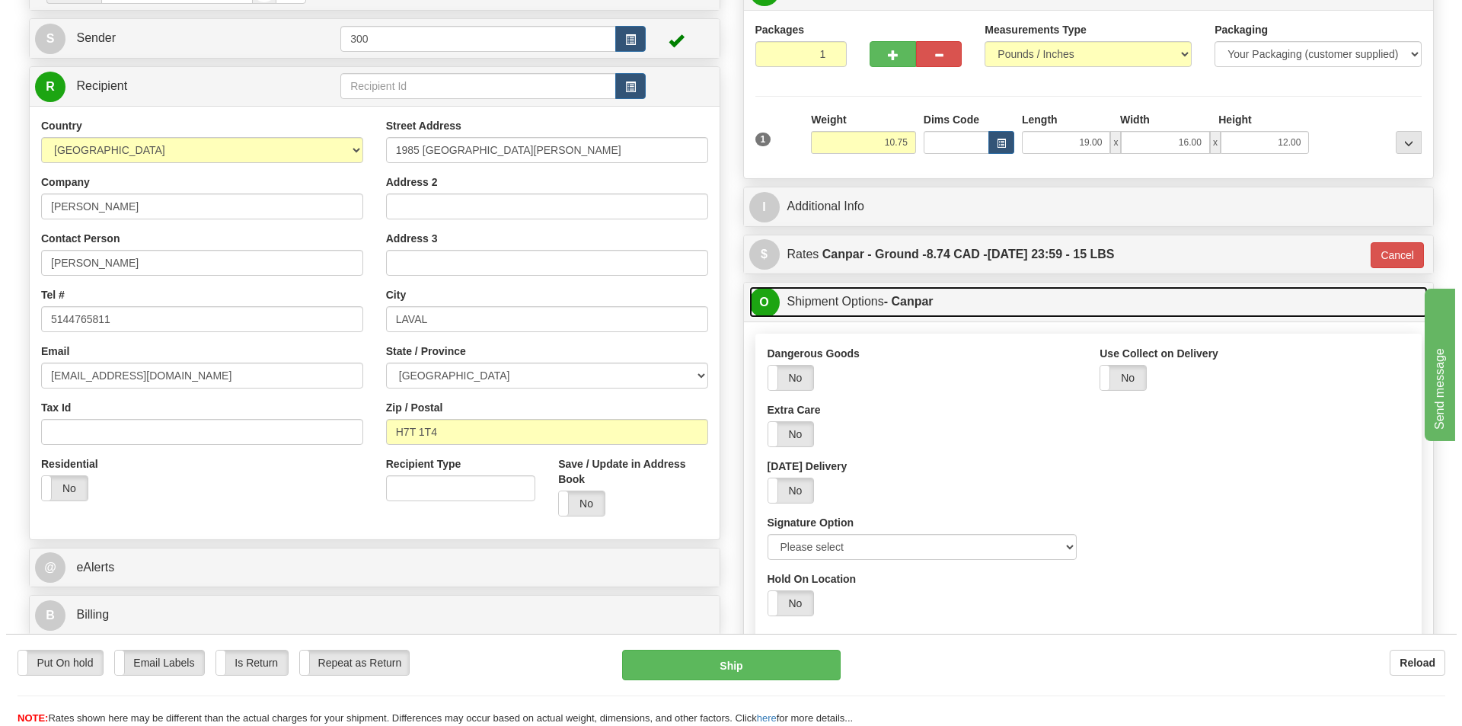
scroll to position [305, 0]
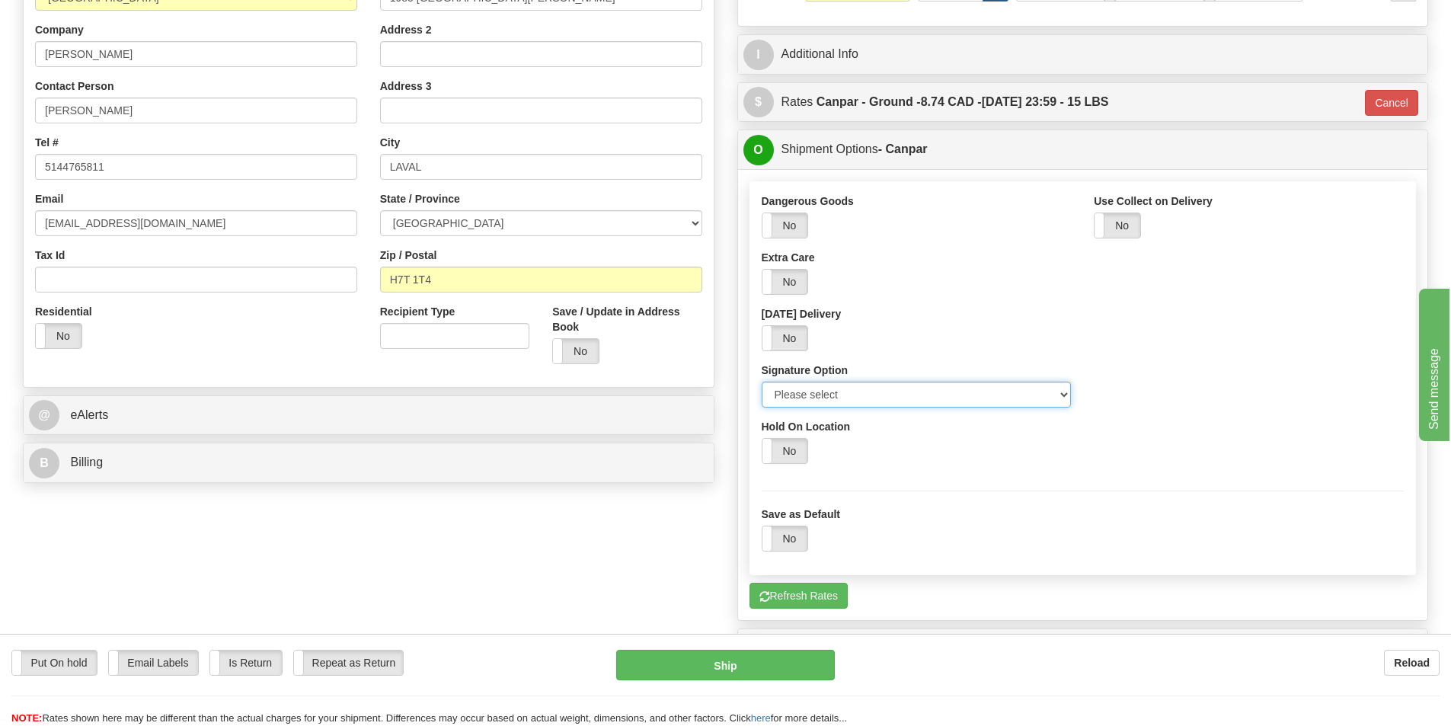
click at [891, 399] on select "Please select No Signature Required Signature Required Adult Signature" at bounding box center [917, 395] width 310 height 26
select select "2"
click at [762, 382] on select "Please select No Signature Required Signature Required Adult Signature" at bounding box center [917, 395] width 310 height 26
click at [764, 664] on button "Ship" at bounding box center [725, 665] width 219 height 30
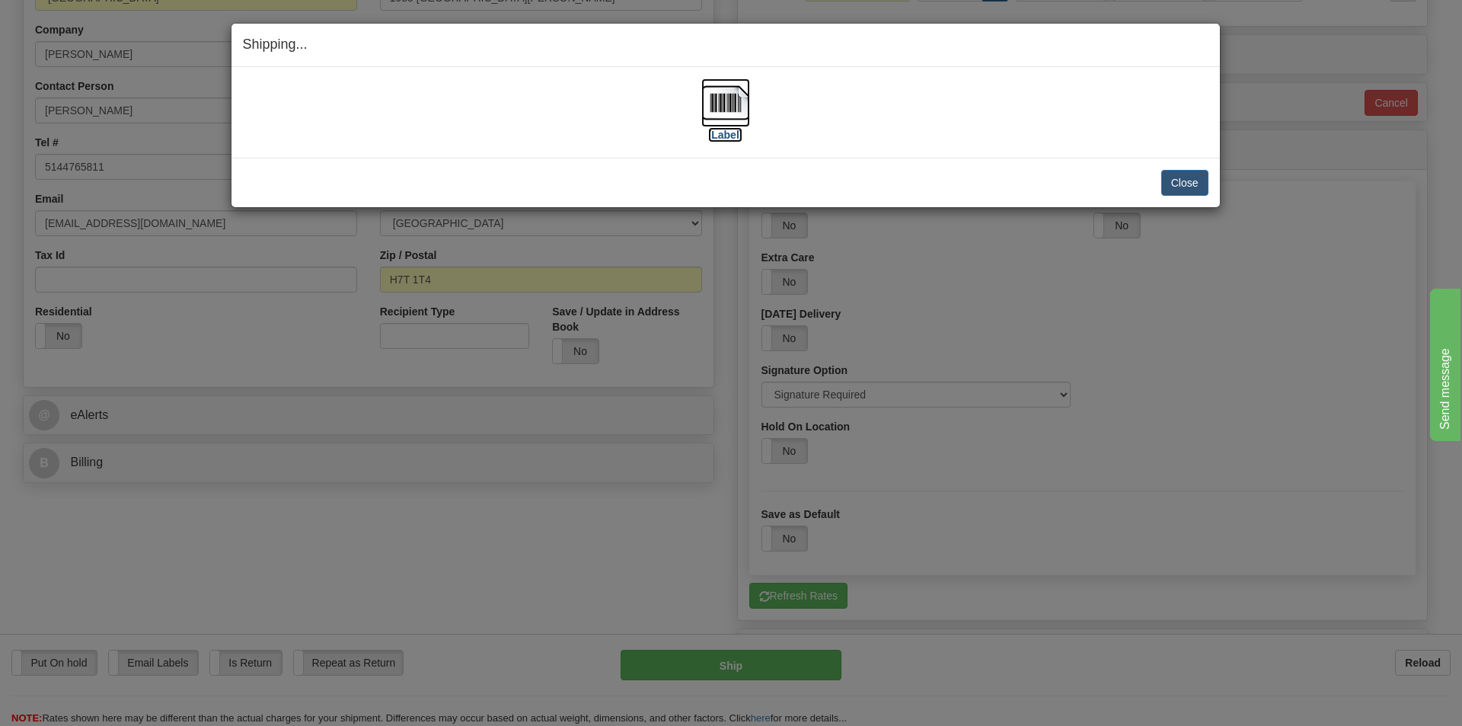
click at [740, 111] on img at bounding box center [726, 102] width 49 height 49
